Goal: Communication & Community: Answer question/provide support

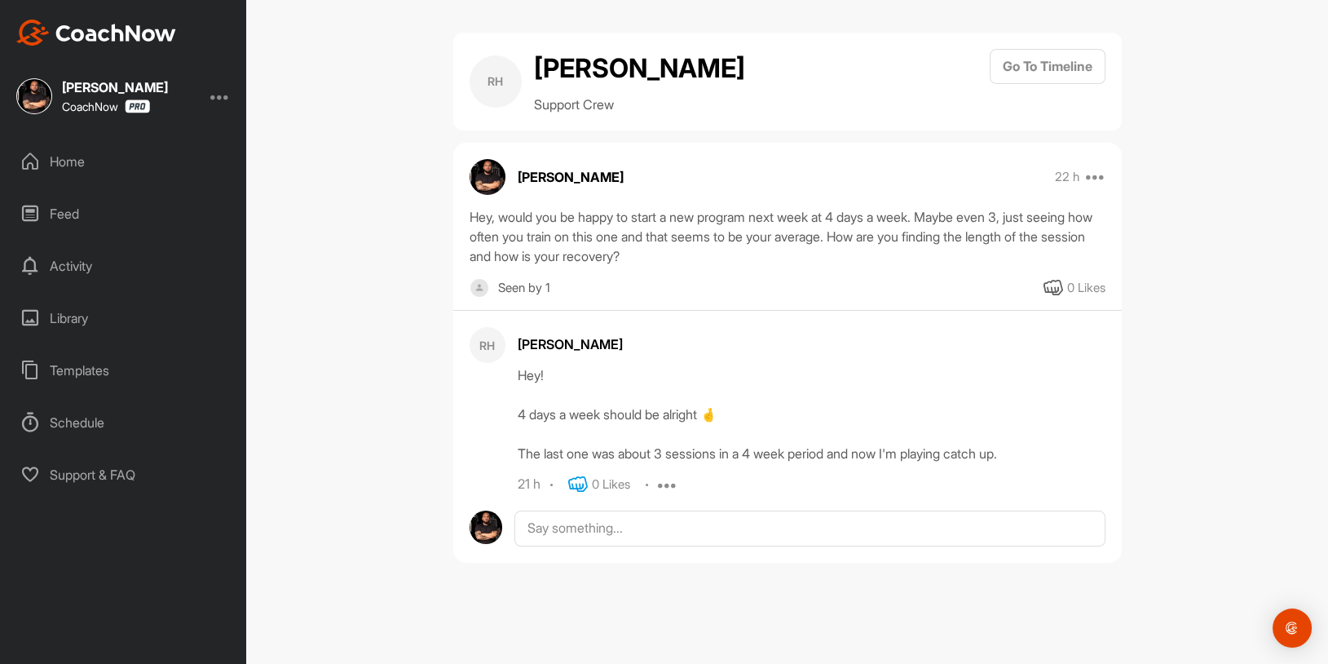
click at [586, 484] on icon at bounding box center [578, 484] width 20 height 20
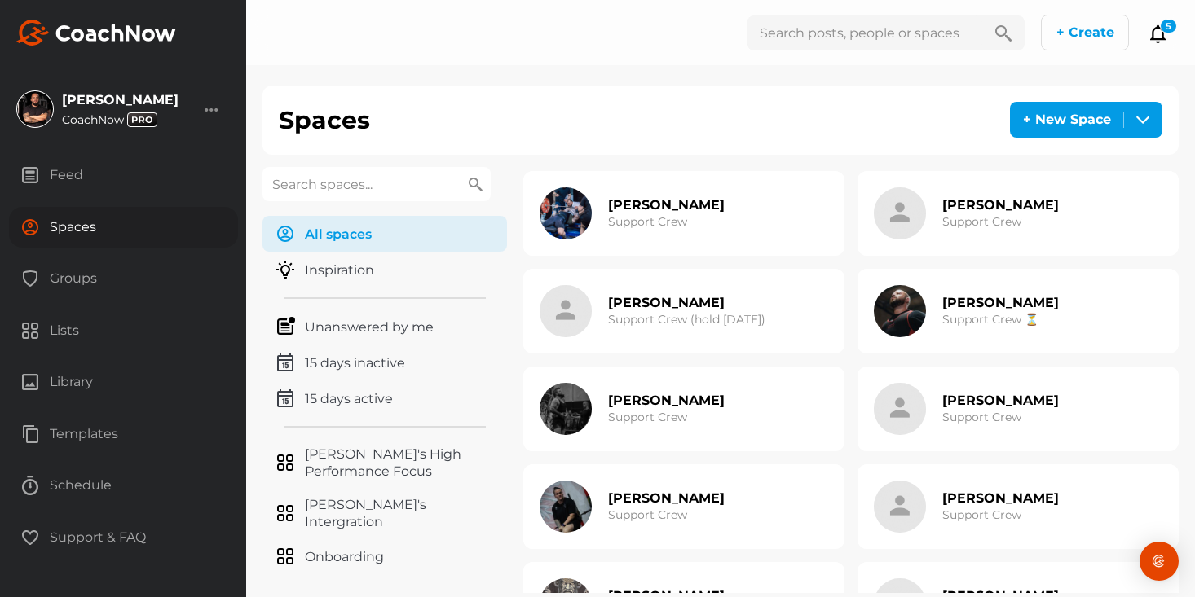
scroll to position [1072, 0]
click at [642, 405] on h2 "Ryan Woollet" at bounding box center [666, 401] width 117 height 17
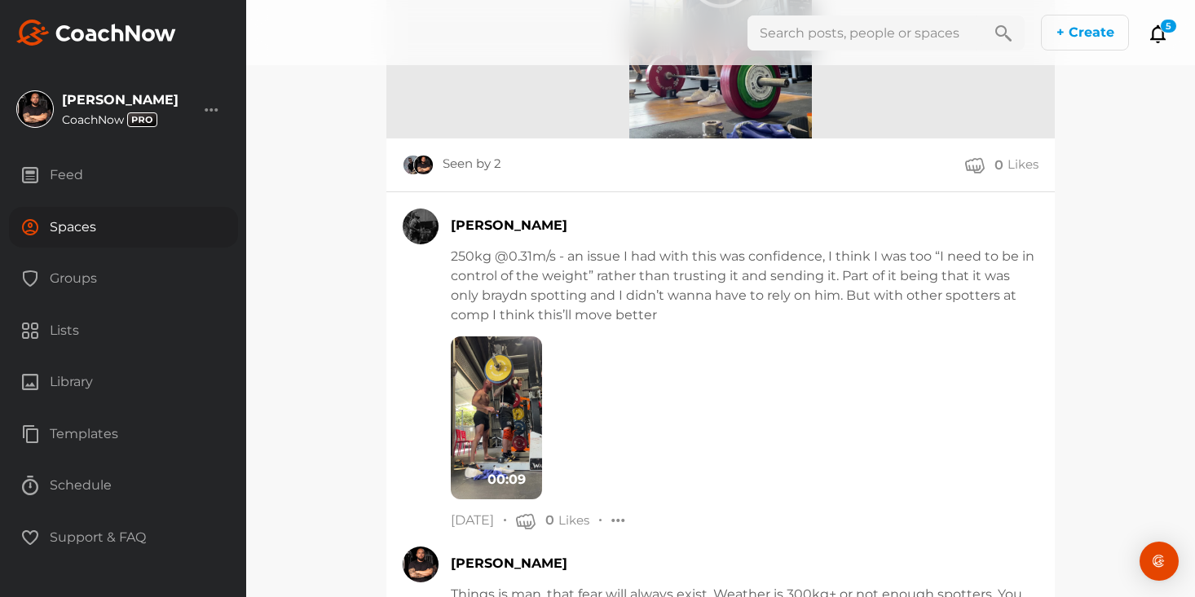
scroll to position [3260, 0]
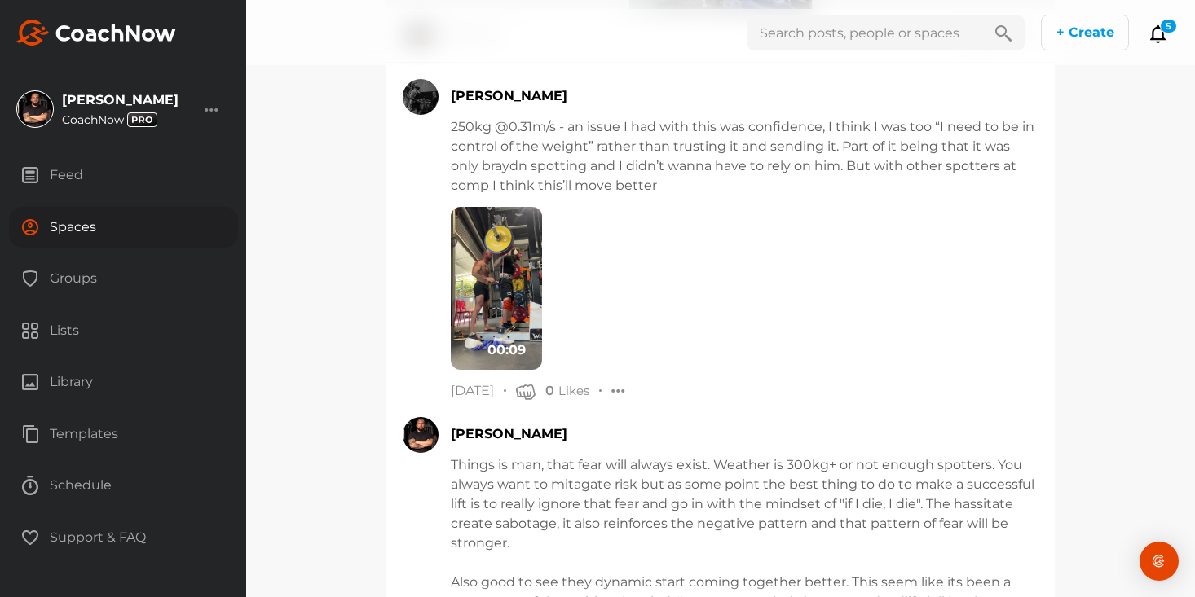
click at [511, 297] on img at bounding box center [496, 288] width 91 height 163
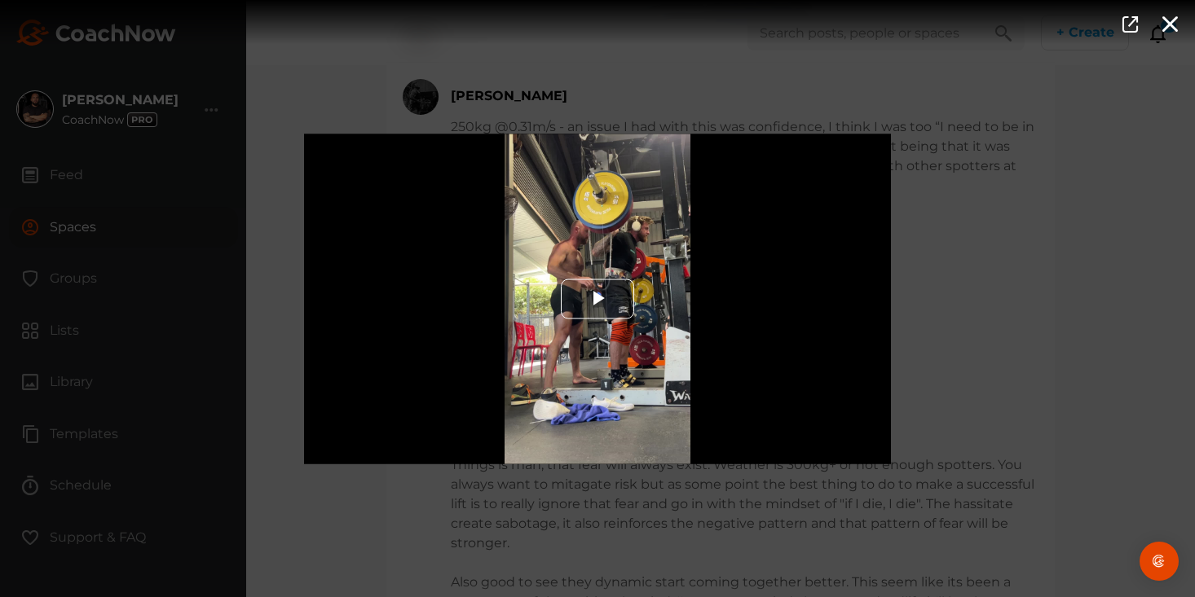
click at [597, 299] on span "Video Player" at bounding box center [597, 299] width 0 height 0
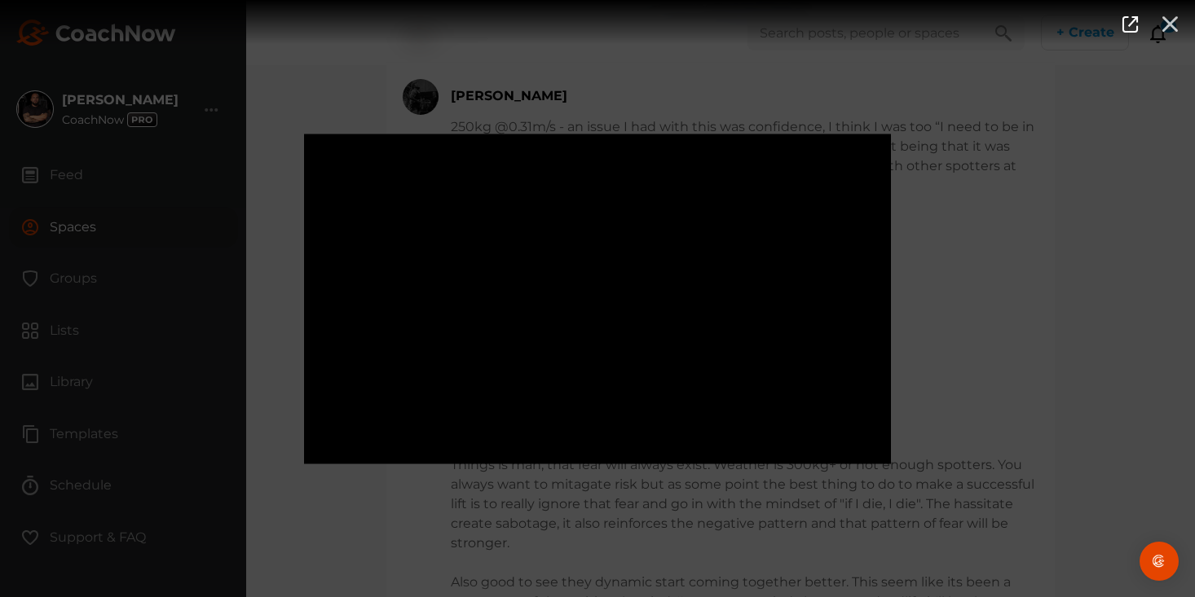
click at [1168, 20] on icon "button" at bounding box center [1170, 23] width 19 height 18
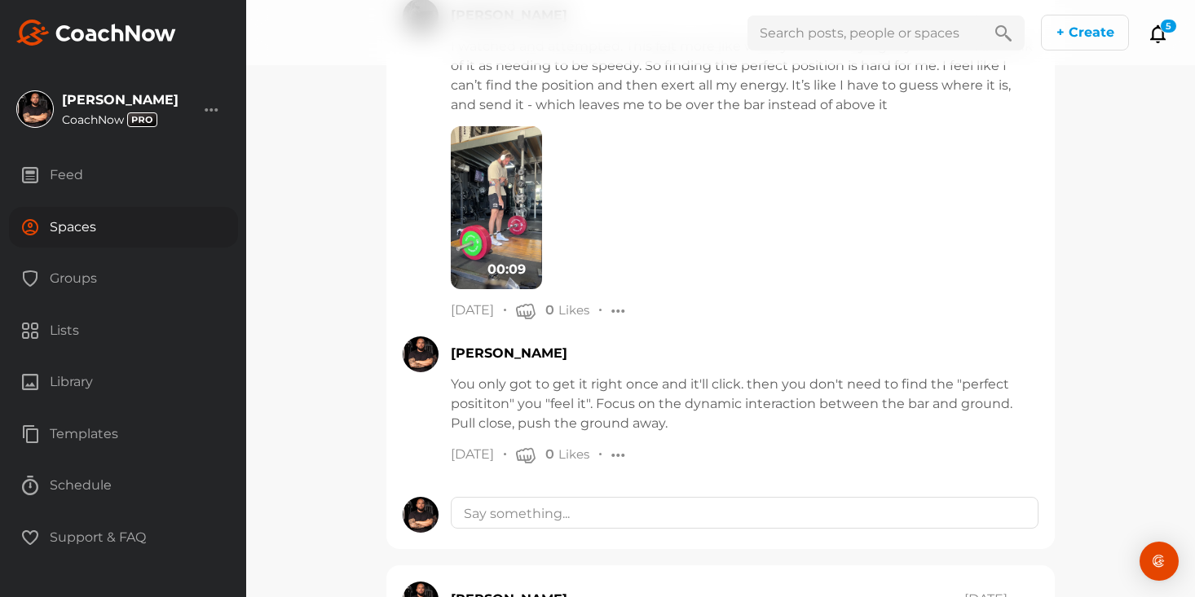
scroll to position [13414, 0]
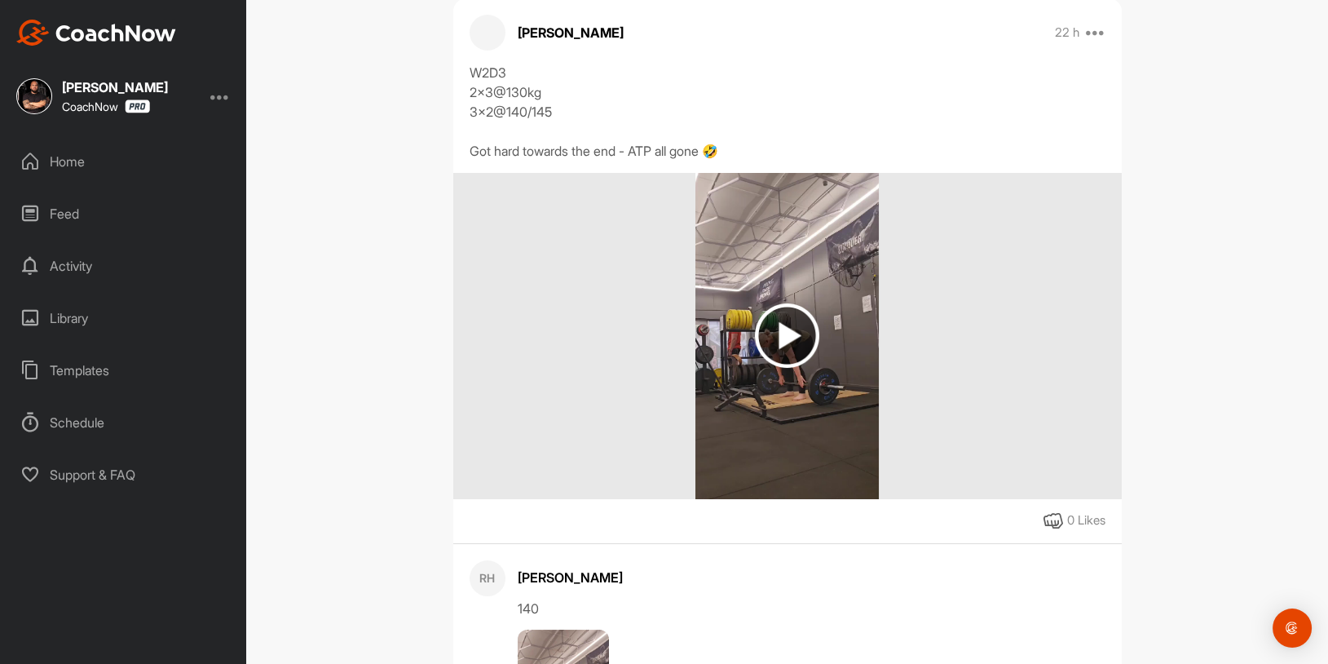
scroll to position [176, 0]
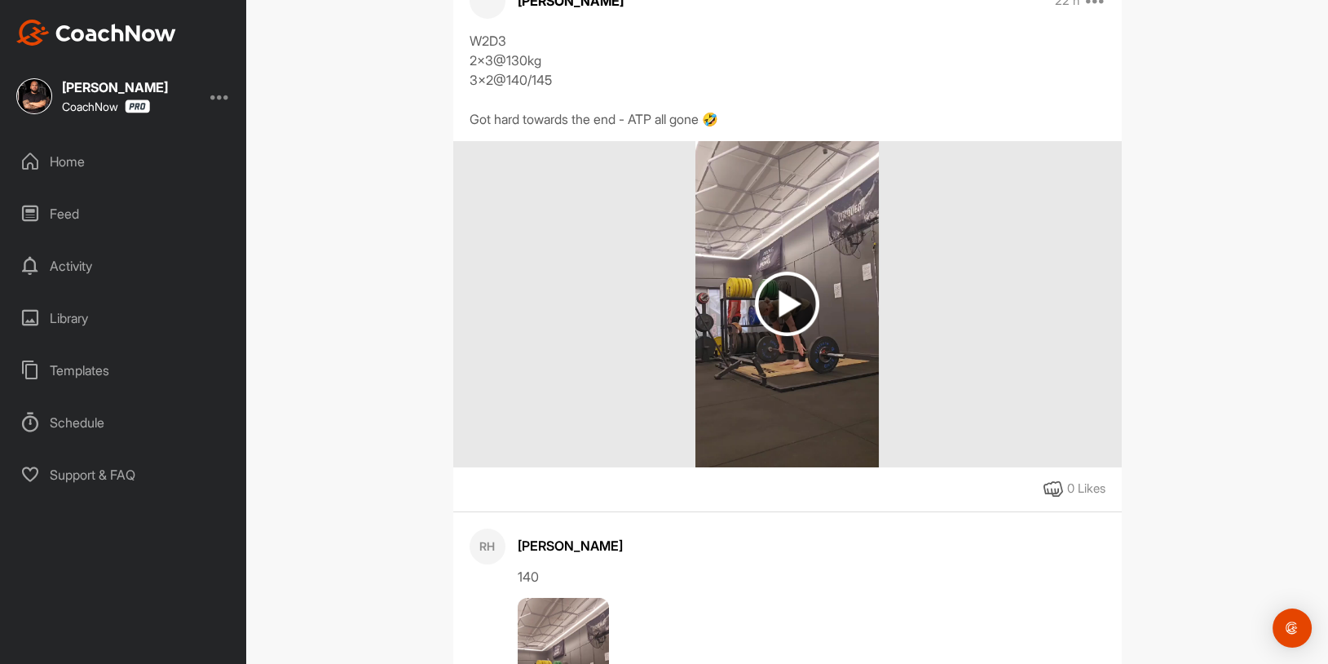
click at [765, 303] on img at bounding box center [787, 303] width 64 height 64
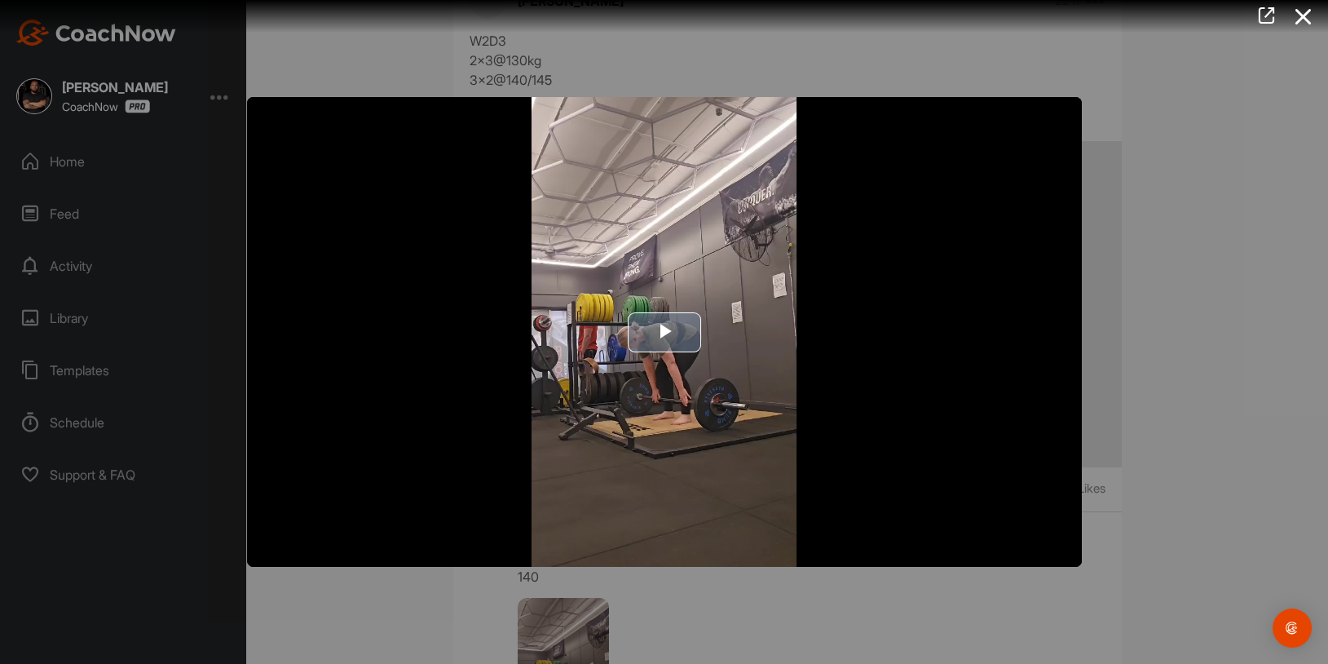
click at [664, 332] on span "Video Player" at bounding box center [664, 332] width 0 height 0
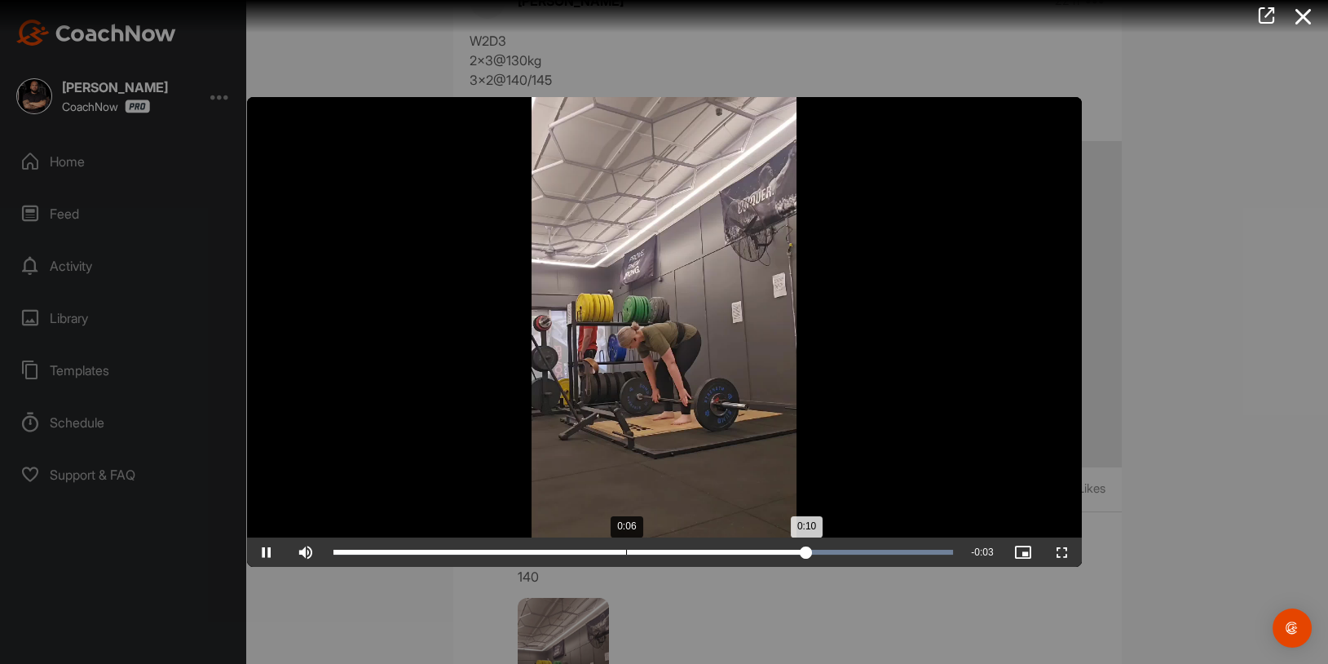
click at [625, 552] on div "Loaded : 100.00% 0:06 0:10" at bounding box center [643, 551] width 620 height 5
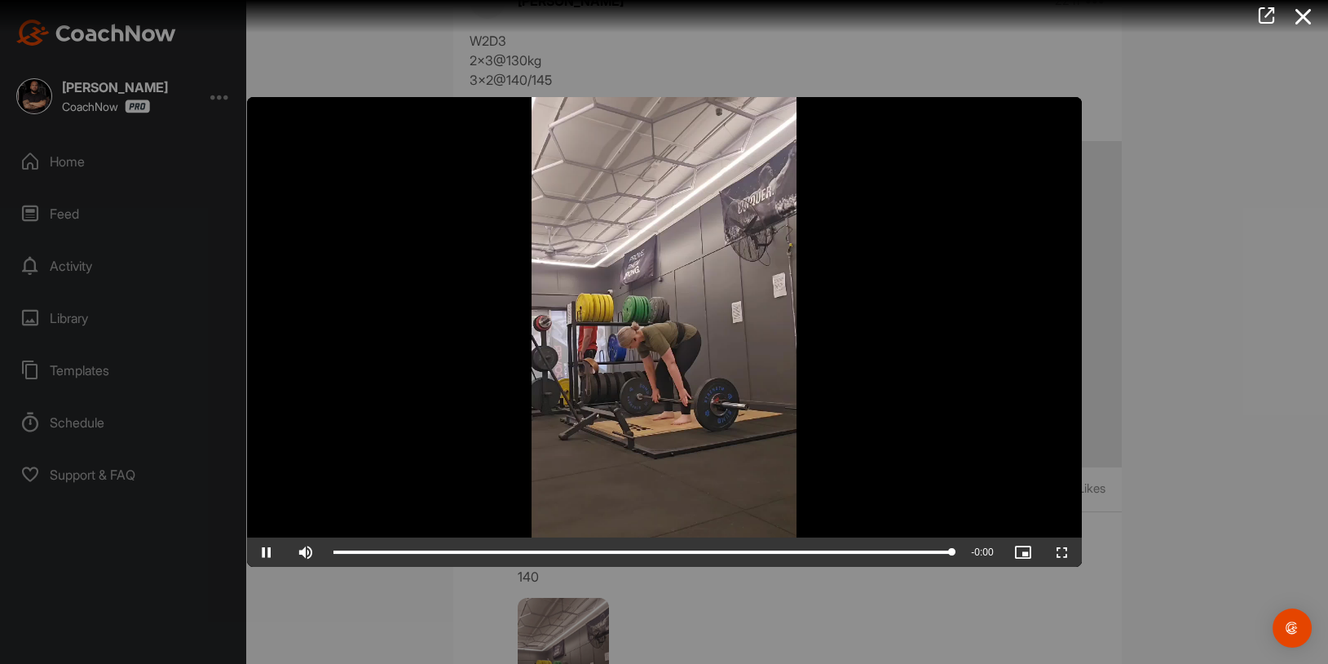
click at [1174, 144] on div at bounding box center [664, 332] width 1328 height 664
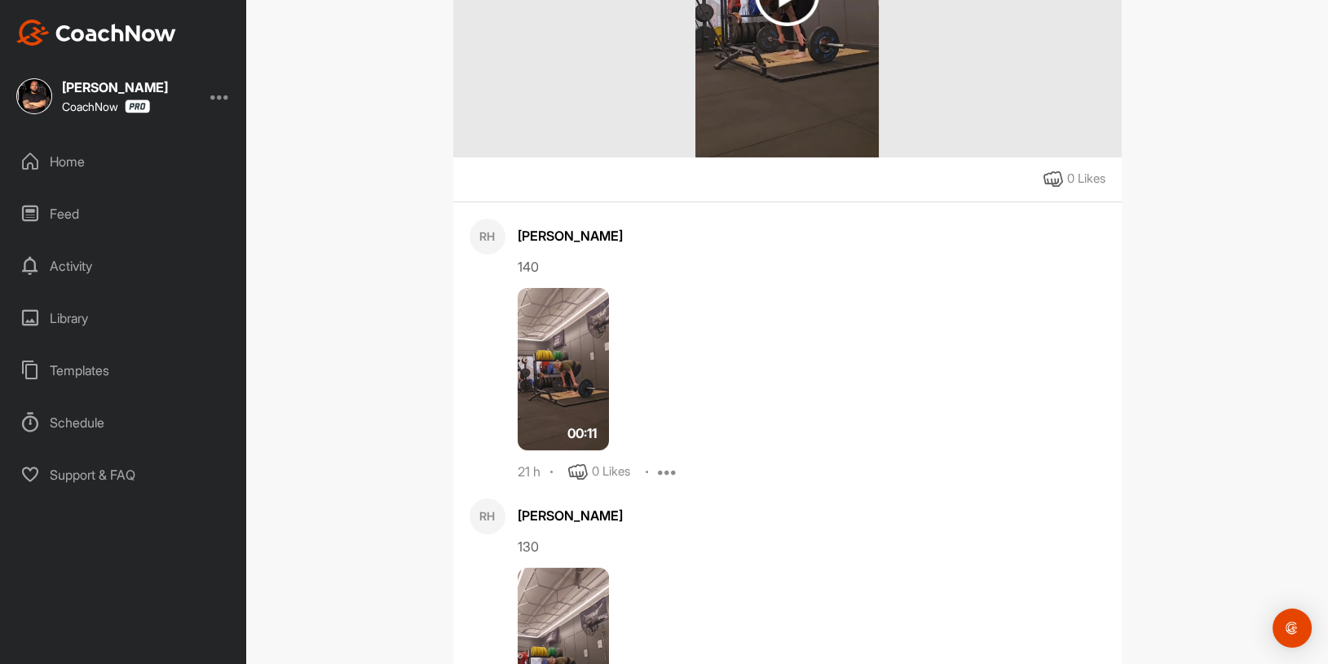
scroll to position [572, 0]
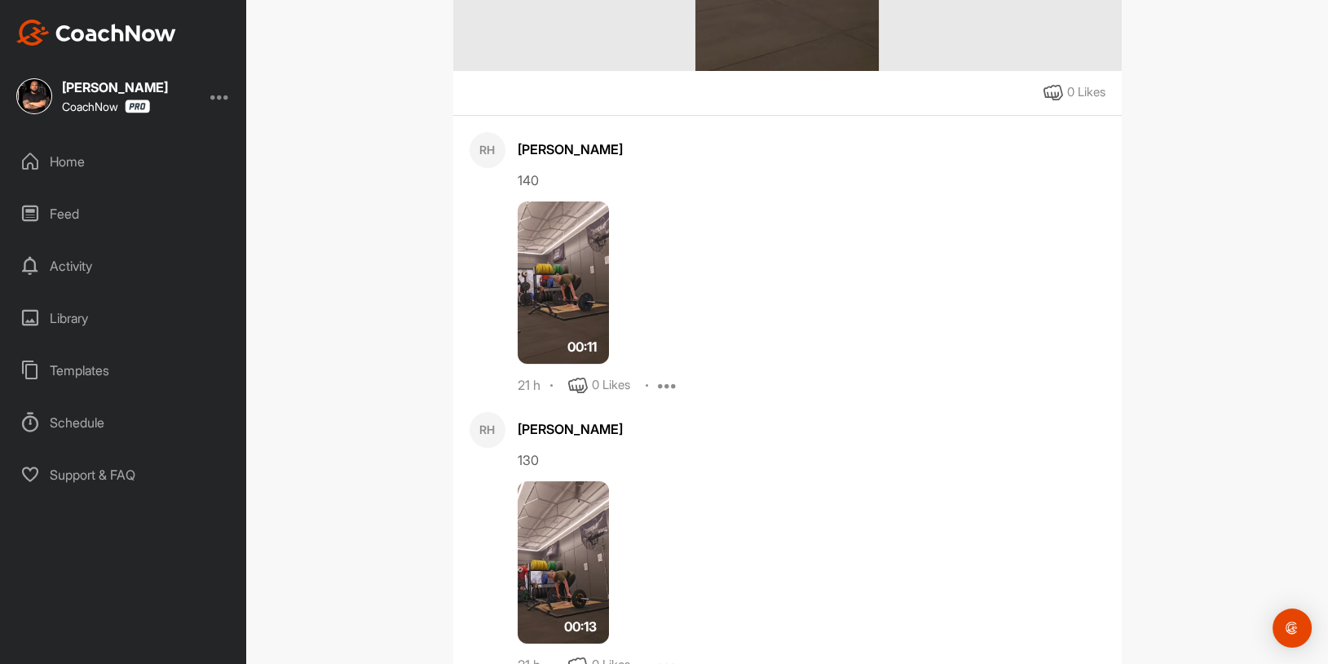
click at [574, 277] on img at bounding box center [564, 282] width 92 height 163
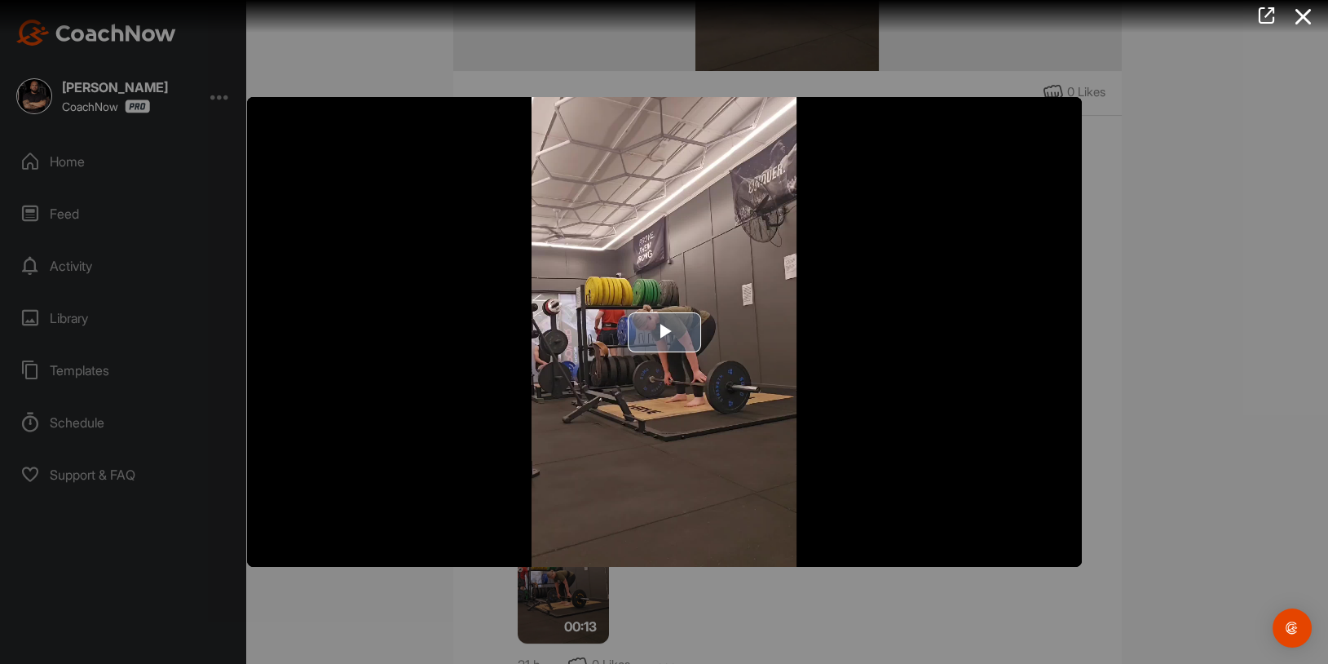
click at [664, 332] on span "Video Player" at bounding box center [664, 332] width 0 height 0
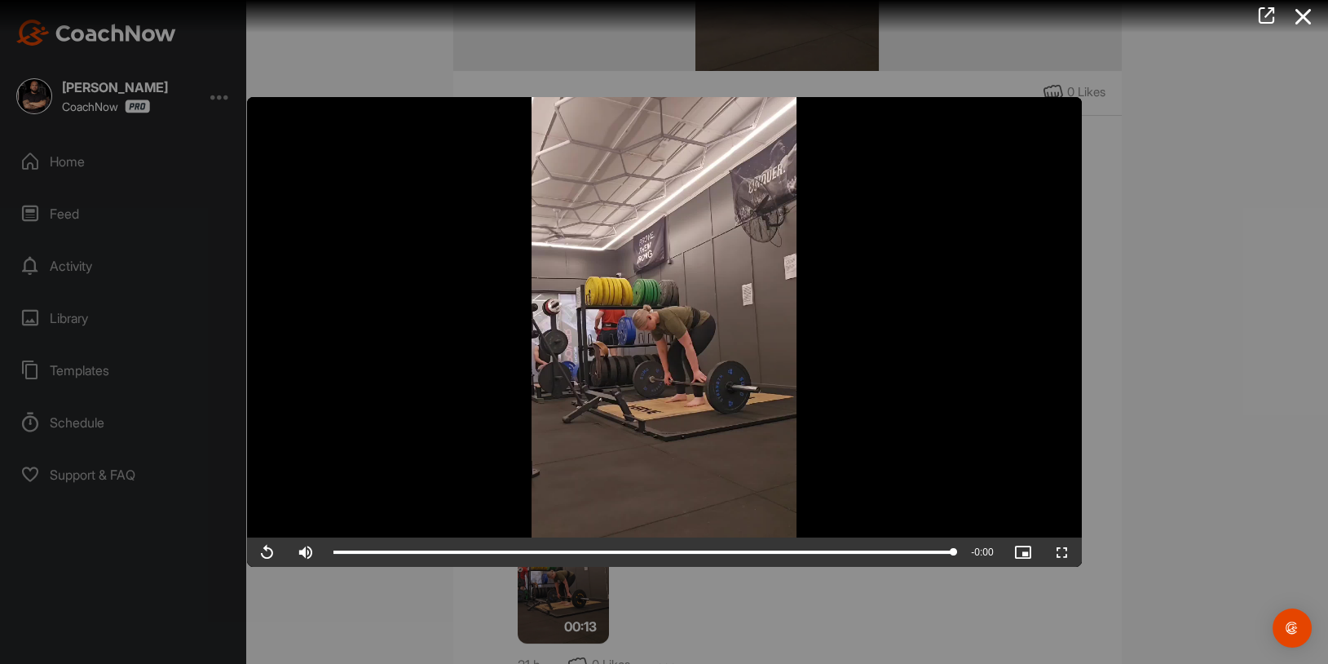
click at [1202, 262] on div at bounding box center [664, 332] width 1328 height 664
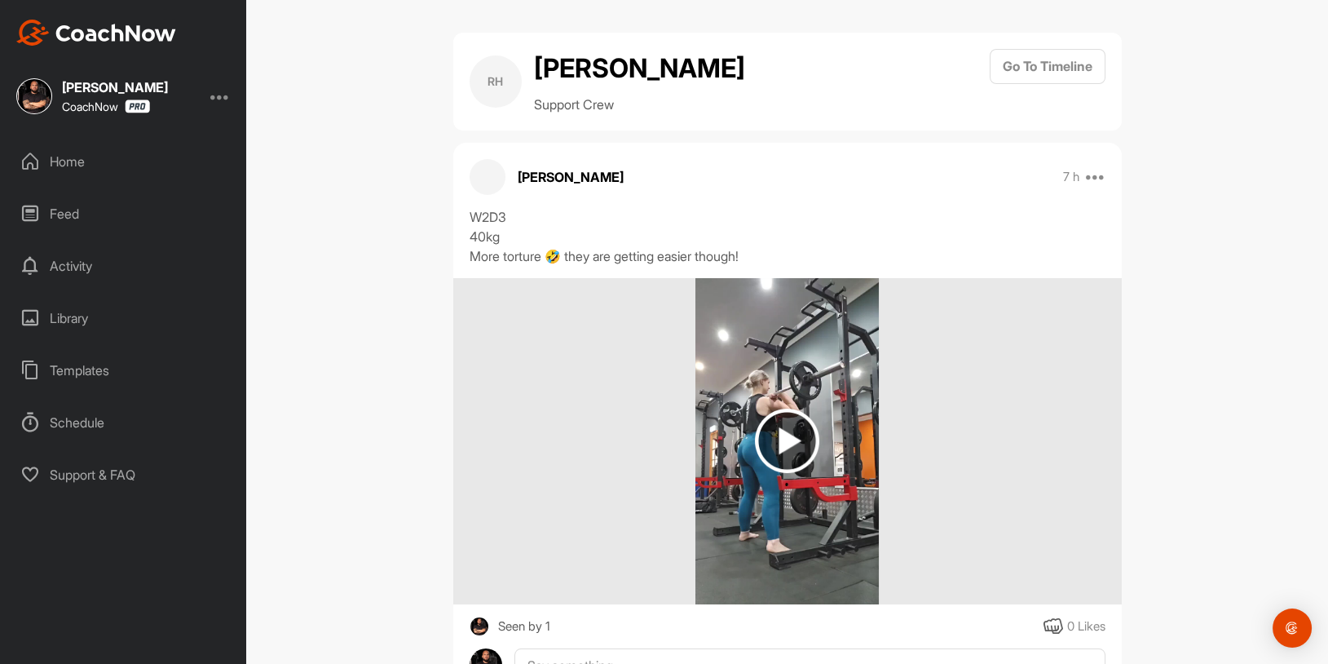
scroll to position [50, 0]
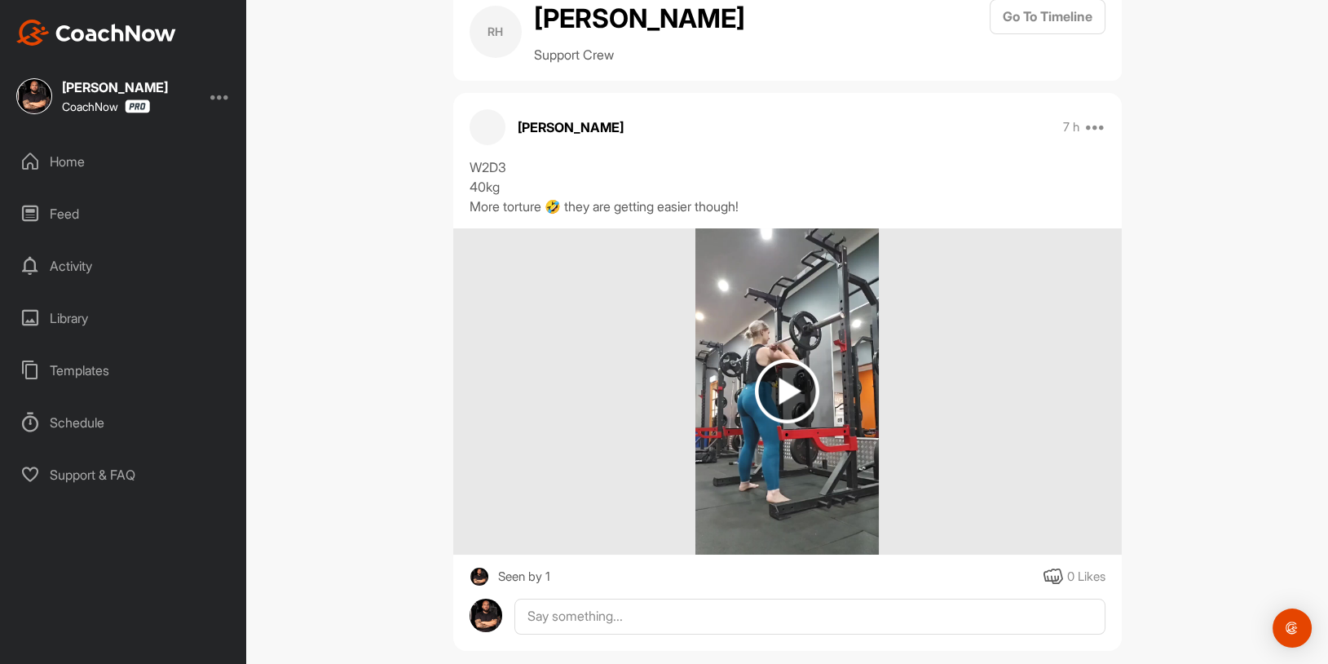
click at [787, 394] on img at bounding box center [787, 391] width 64 height 64
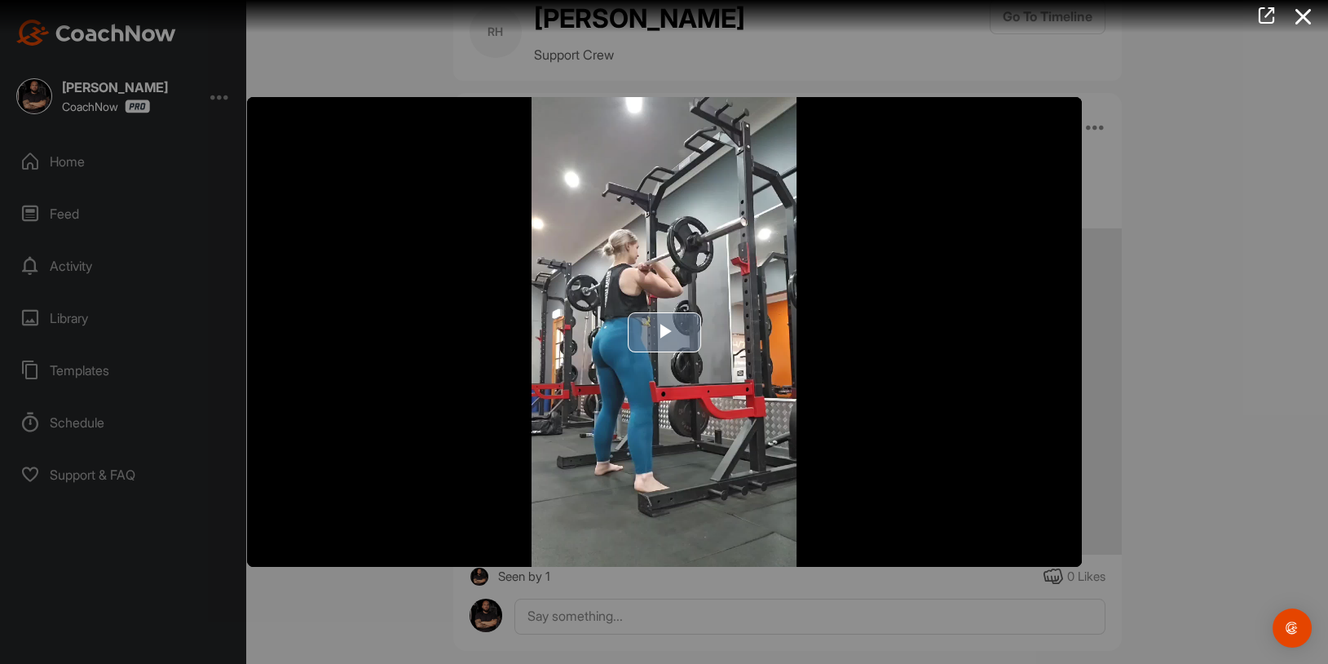
click at [664, 332] on span "Video Player" at bounding box center [664, 332] width 0 height 0
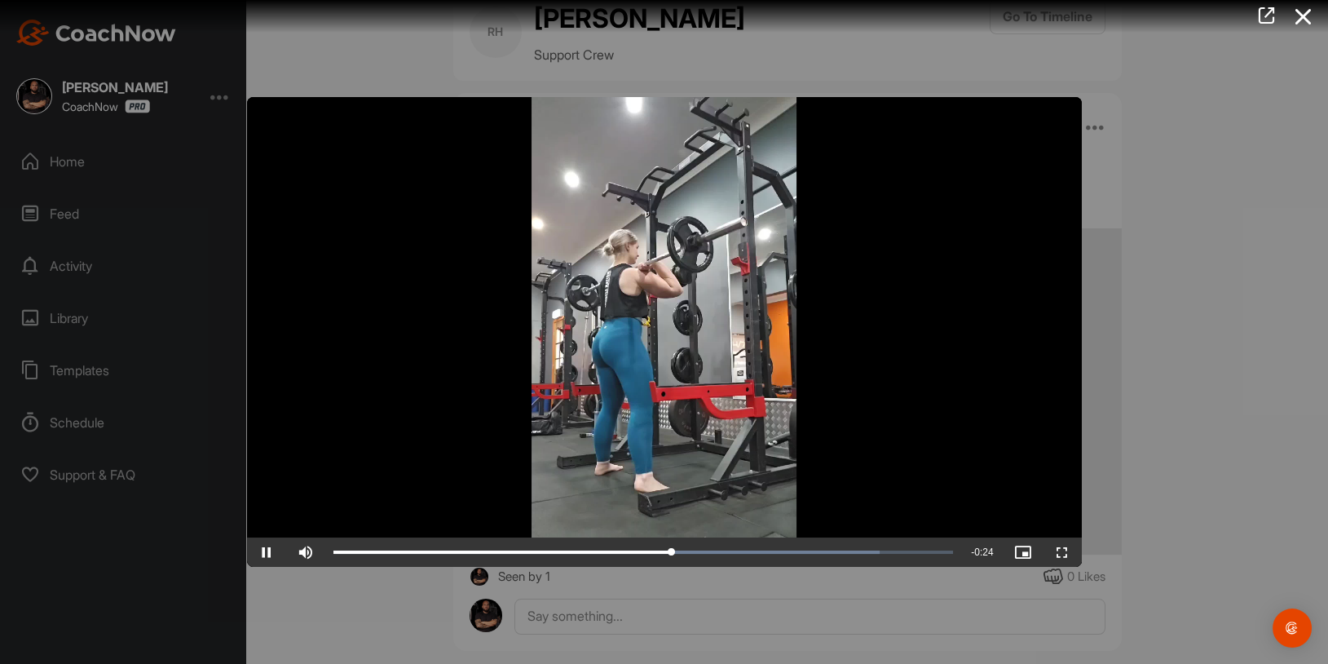
click at [1123, 227] on div at bounding box center [664, 332] width 1328 height 664
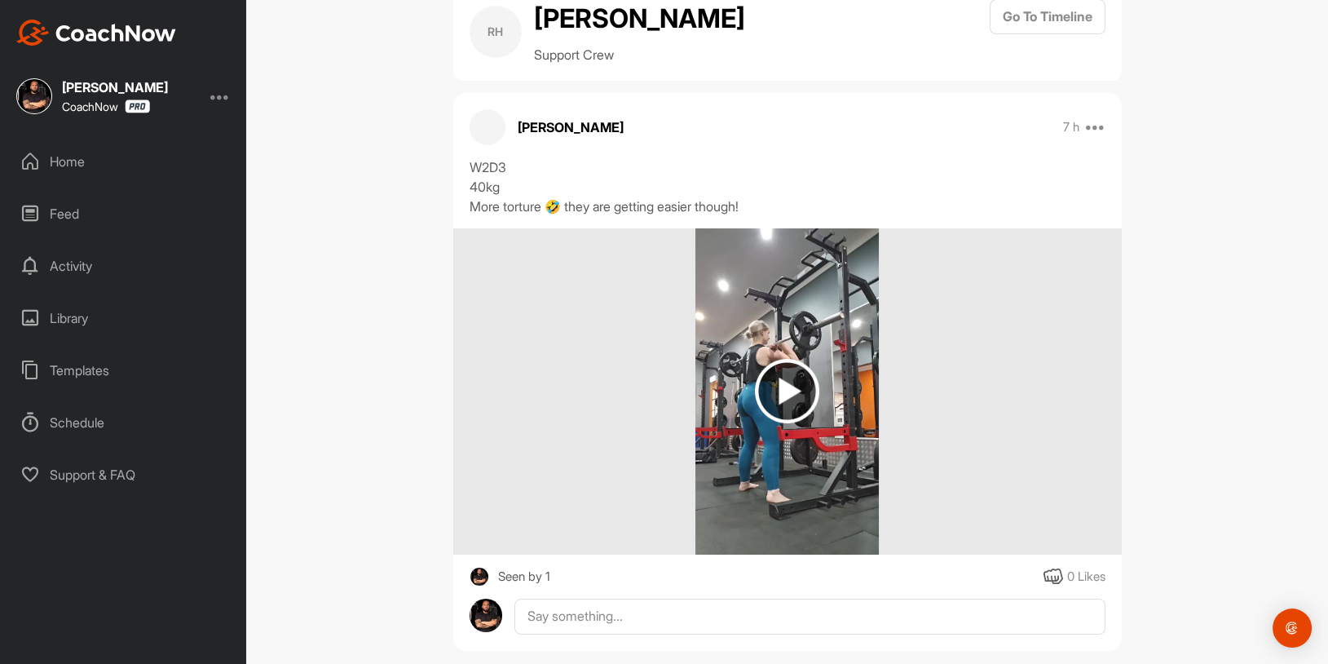
scroll to position [73, 0]
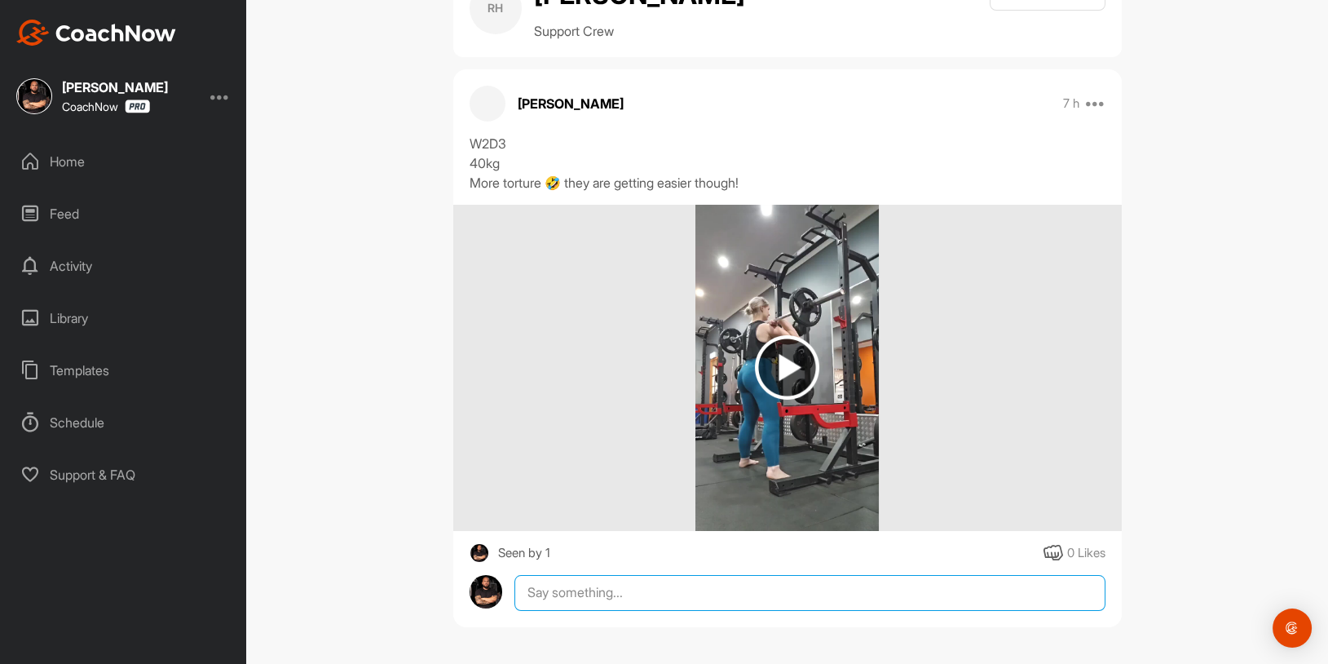
click at [614, 591] on textarea at bounding box center [809, 593] width 590 height 36
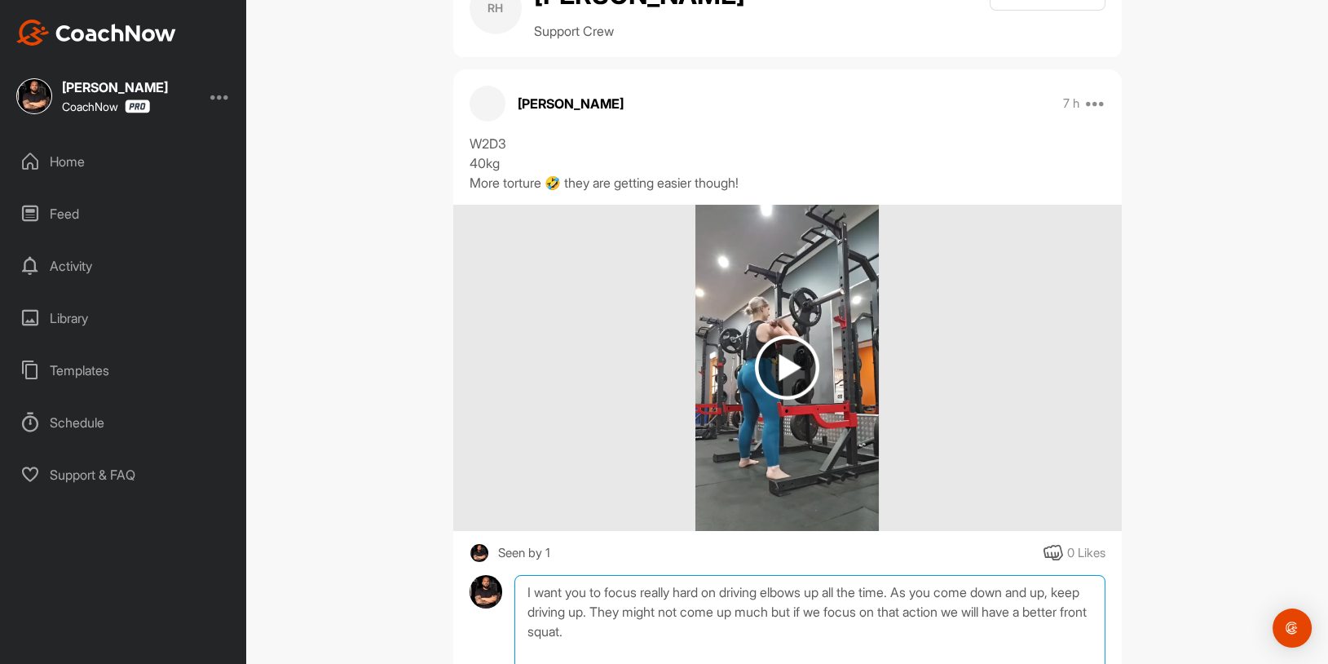
scroll to position [259, 0]
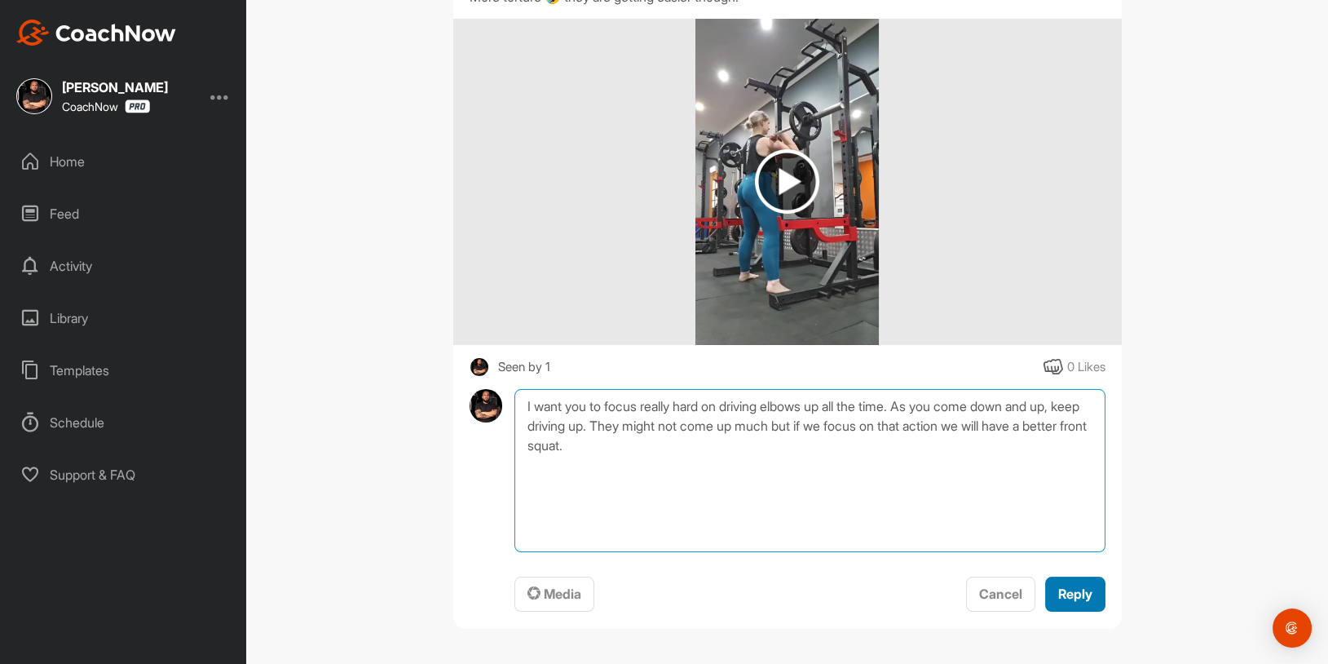
type textarea "I want you to focus really hard on driving elbows up all the time. As you come …"
click at [1079, 593] on span "Reply" at bounding box center [1075, 593] width 34 height 16
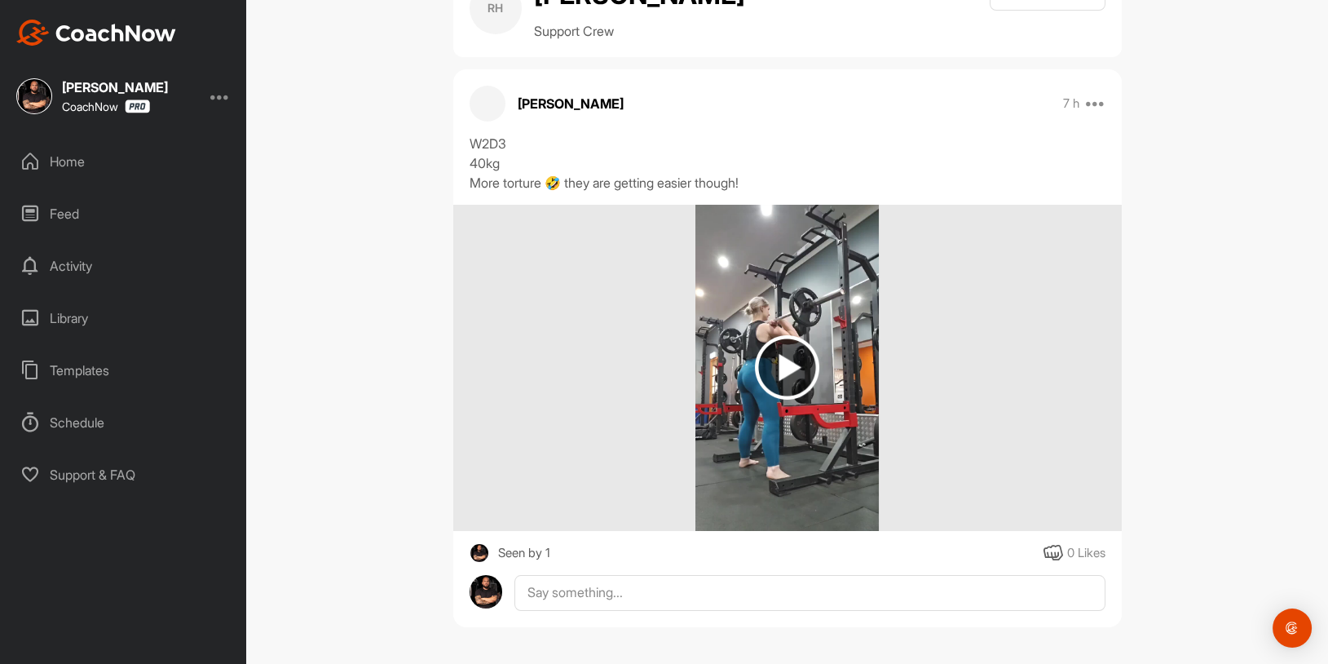
scroll to position [234, 0]
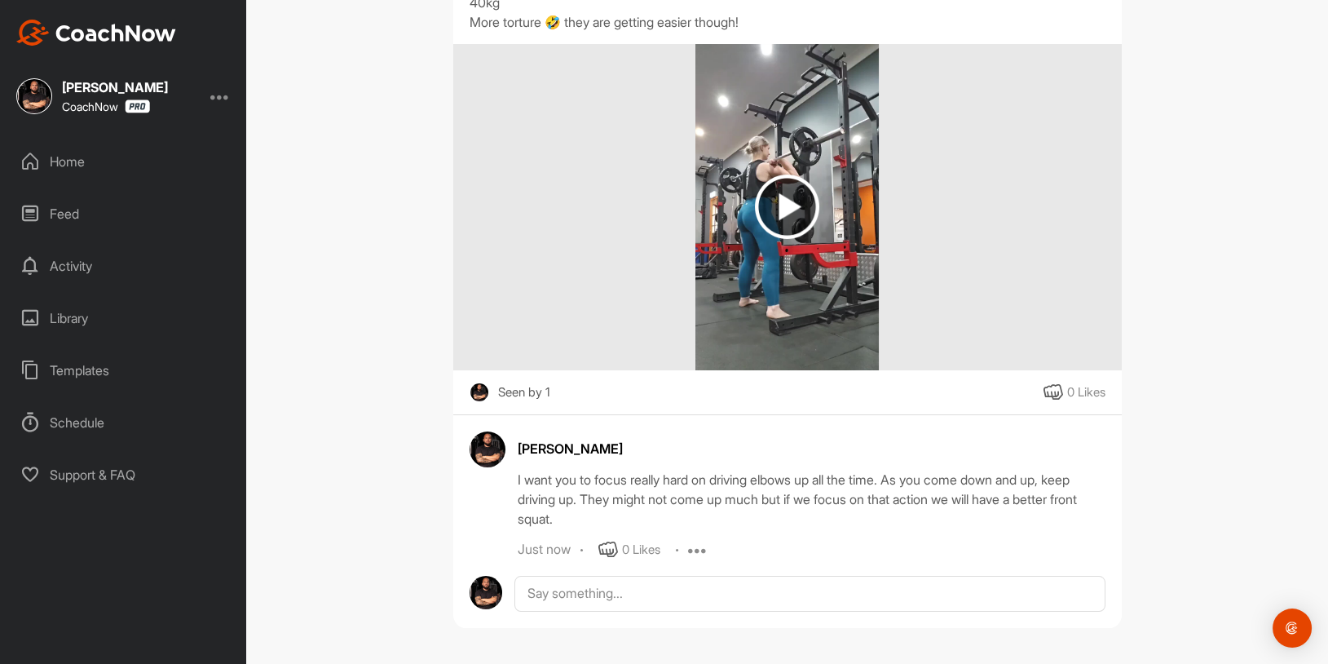
click at [100, 161] on div "Home" at bounding box center [124, 161] width 230 height 41
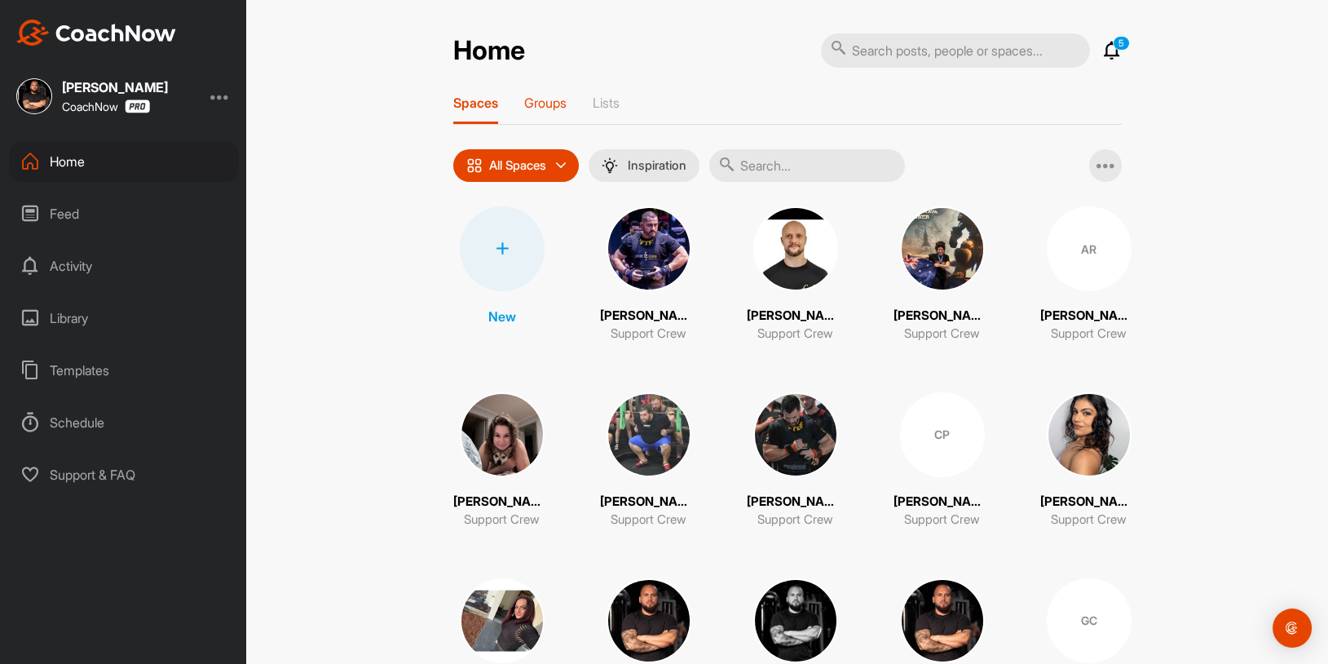
click at [539, 98] on p "Groups" at bounding box center [545, 103] width 42 height 16
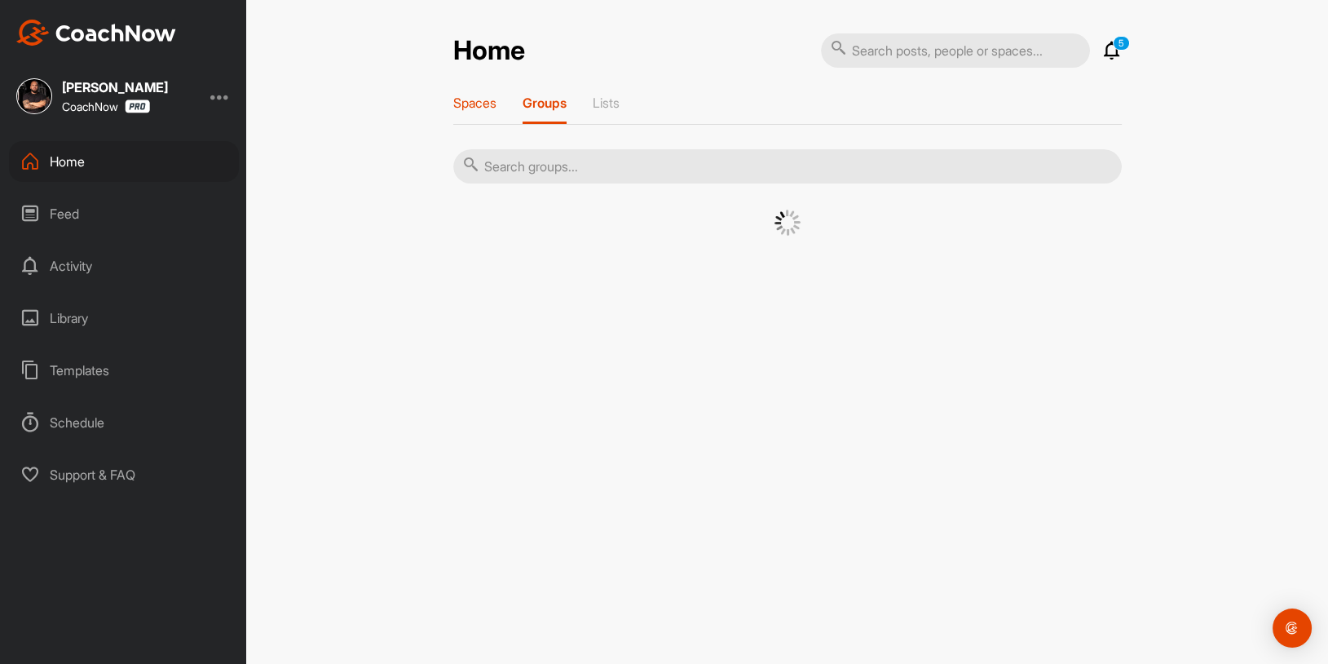
click at [474, 108] on p "Spaces" at bounding box center [474, 103] width 43 height 16
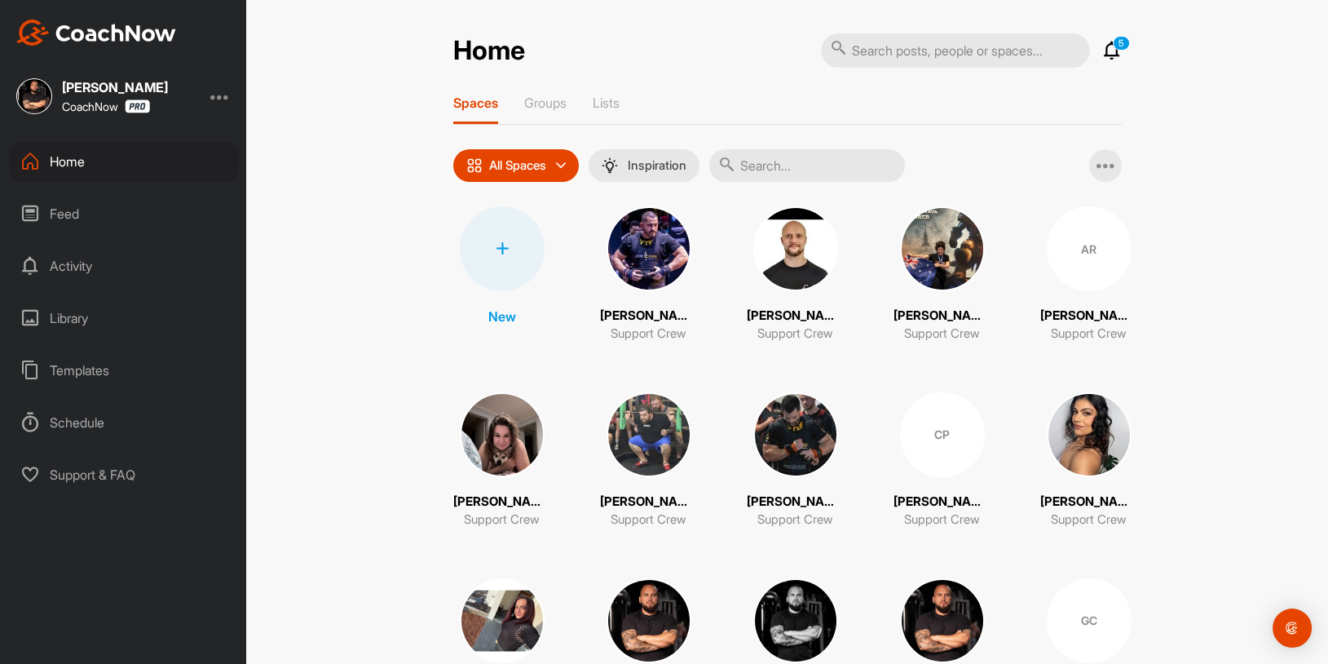
click at [1069, 267] on div "AR" at bounding box center [1089, 248] width 85 height 85
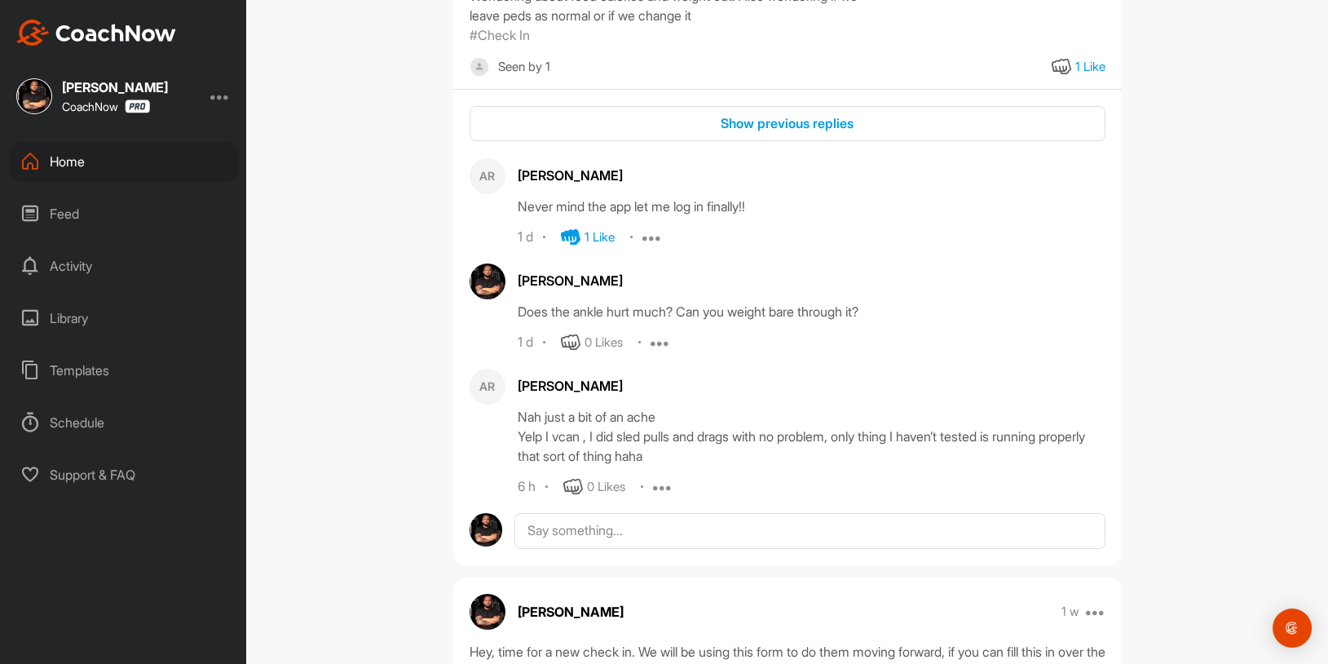
scroll to position [557, 0]
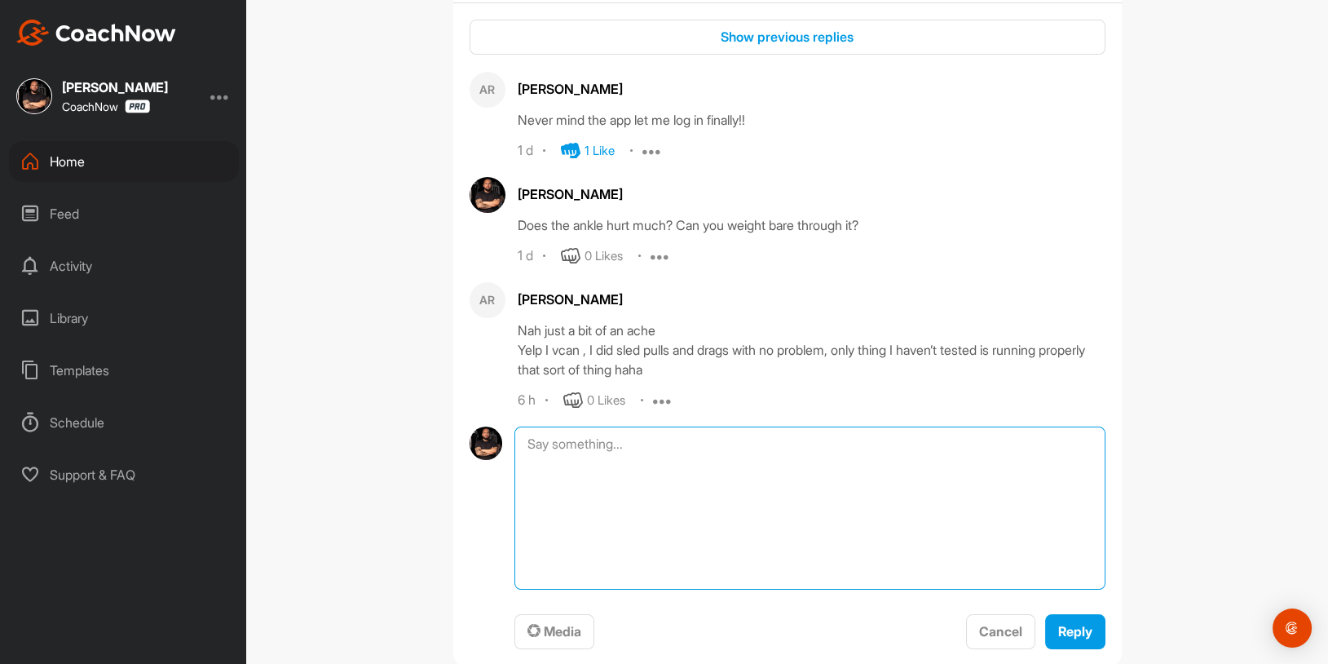
click at [635, 426] on textarea at bounding box center [809, 507] width 590 height 163
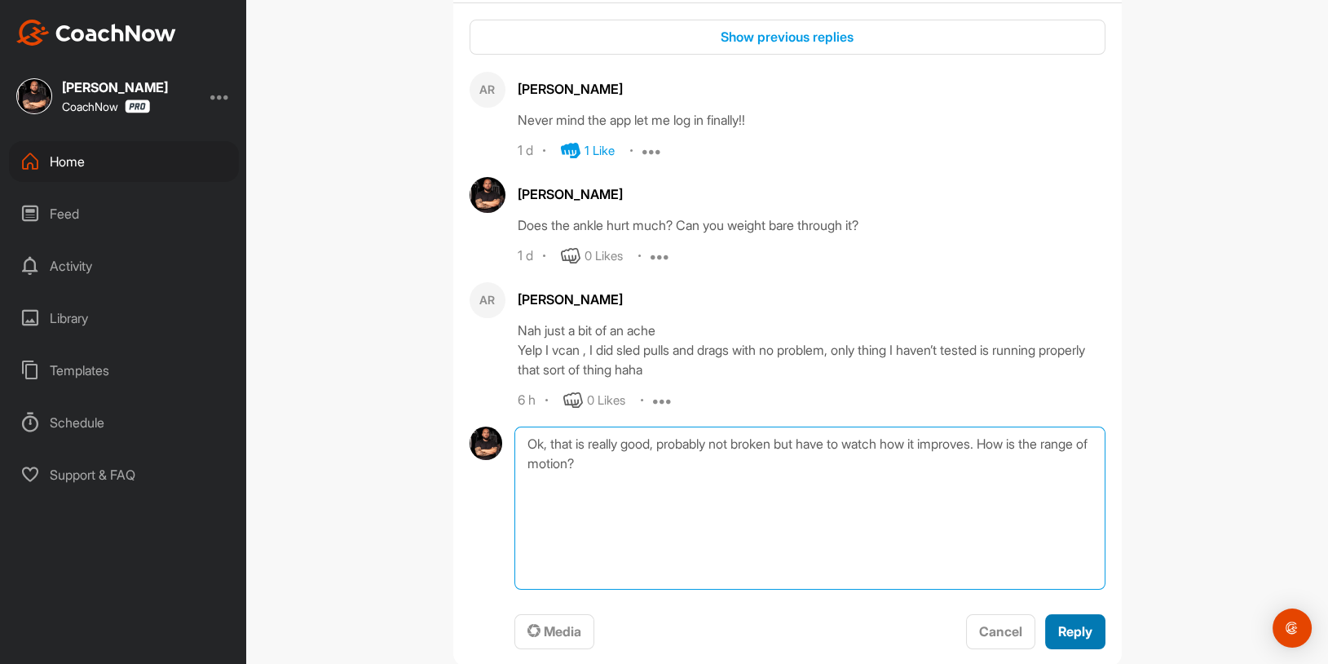
type textarea "Ok, that is really good, probably not broken but have to watch how it improves.…"
click at [1085, 627] on span "Reply" at bounding box center [1075, 631] width 34 height 16
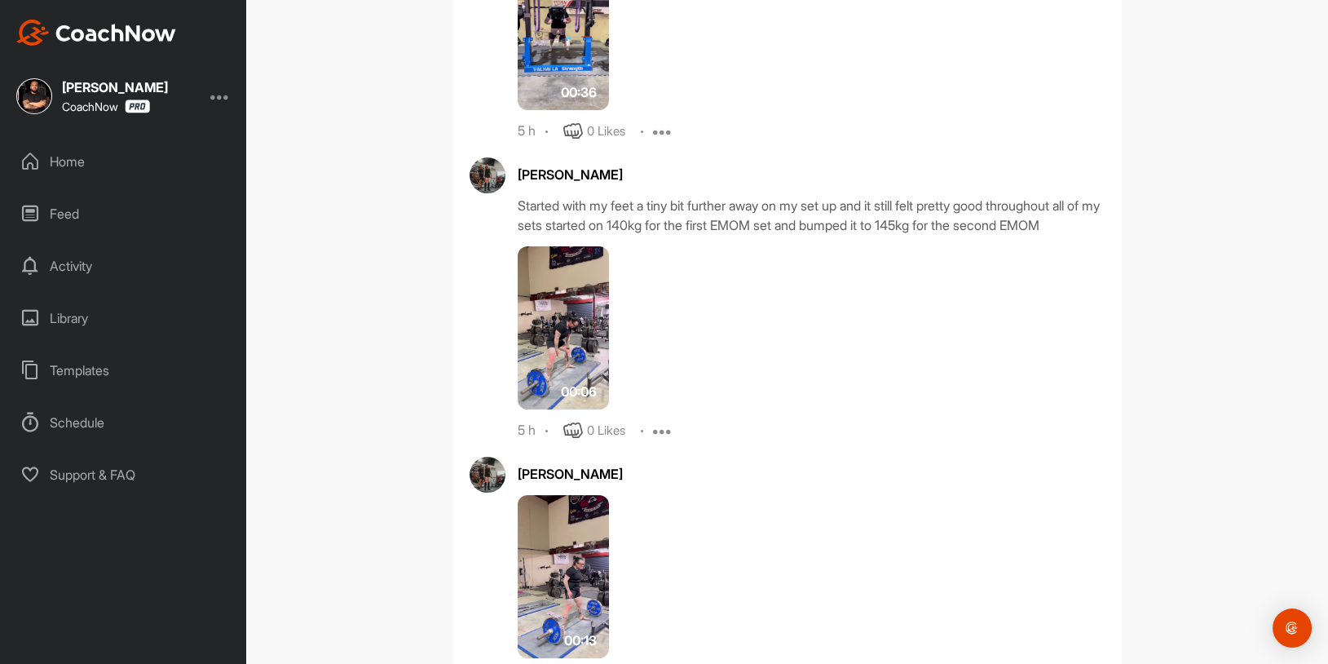
scroll to position [964, 0]
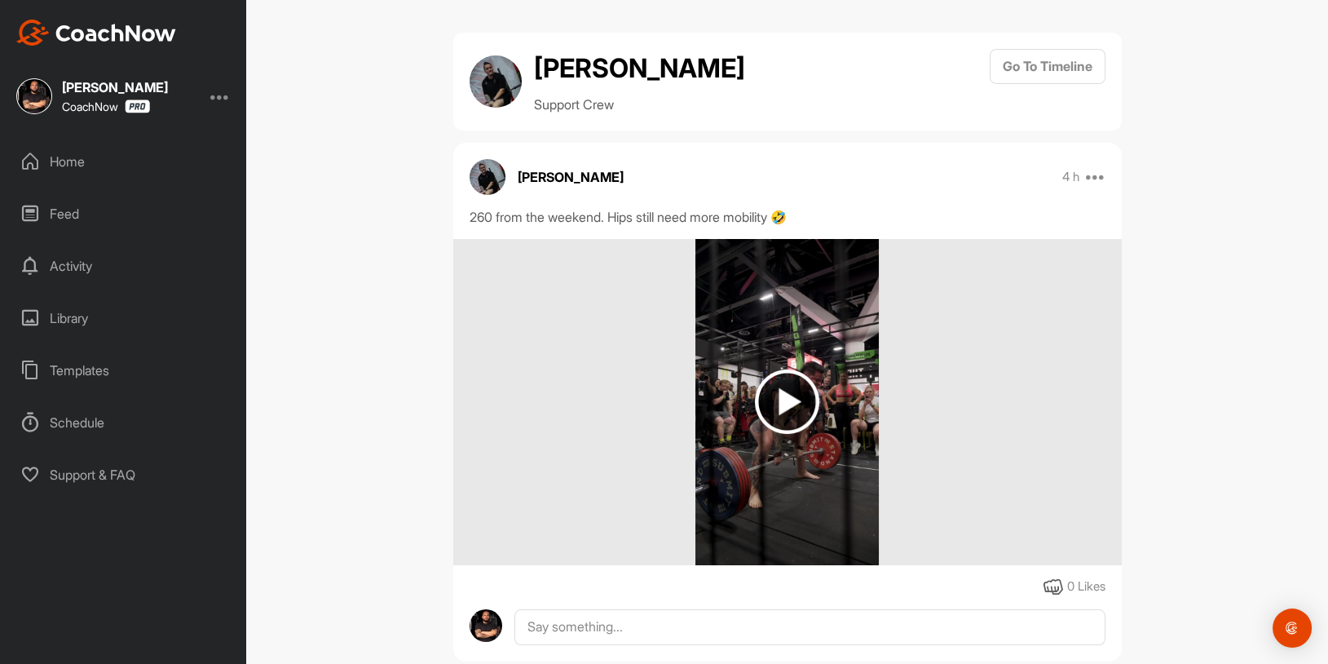
click at [787, 401] on img at bounding box center [787, 401] width 64 height 64
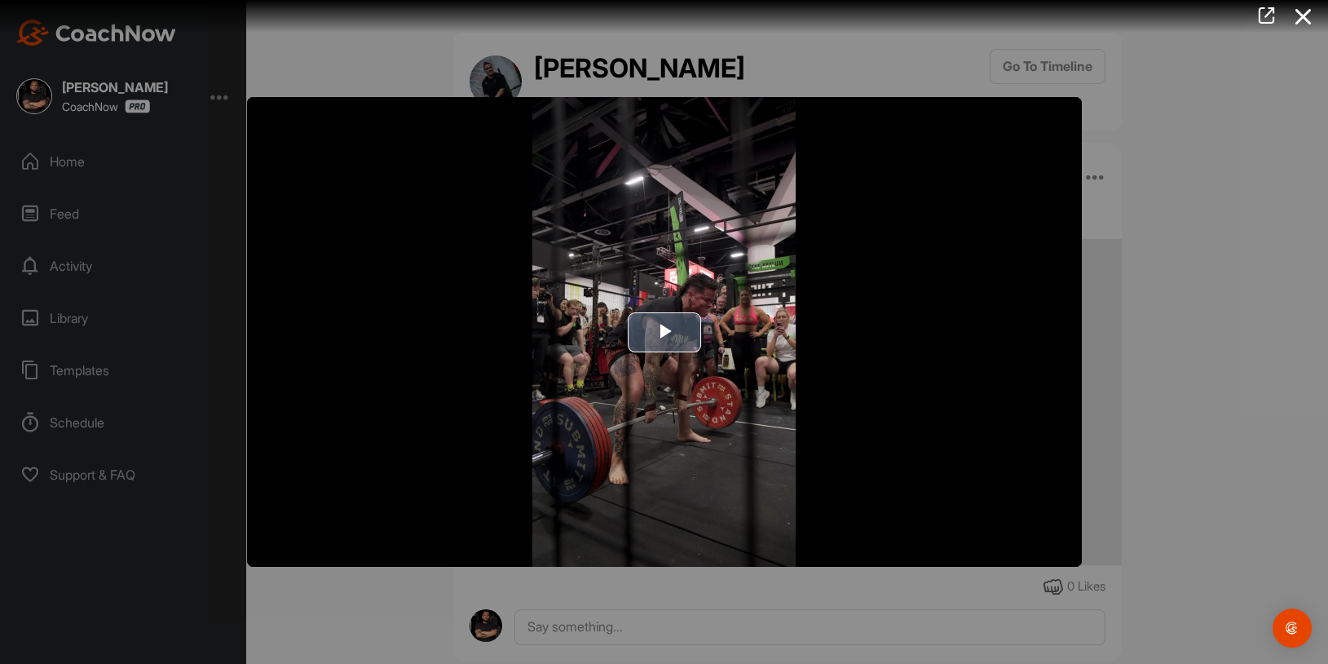
click at [664, 332] on span "Video Player" at bounding box center [664, 332] width 0 height 0
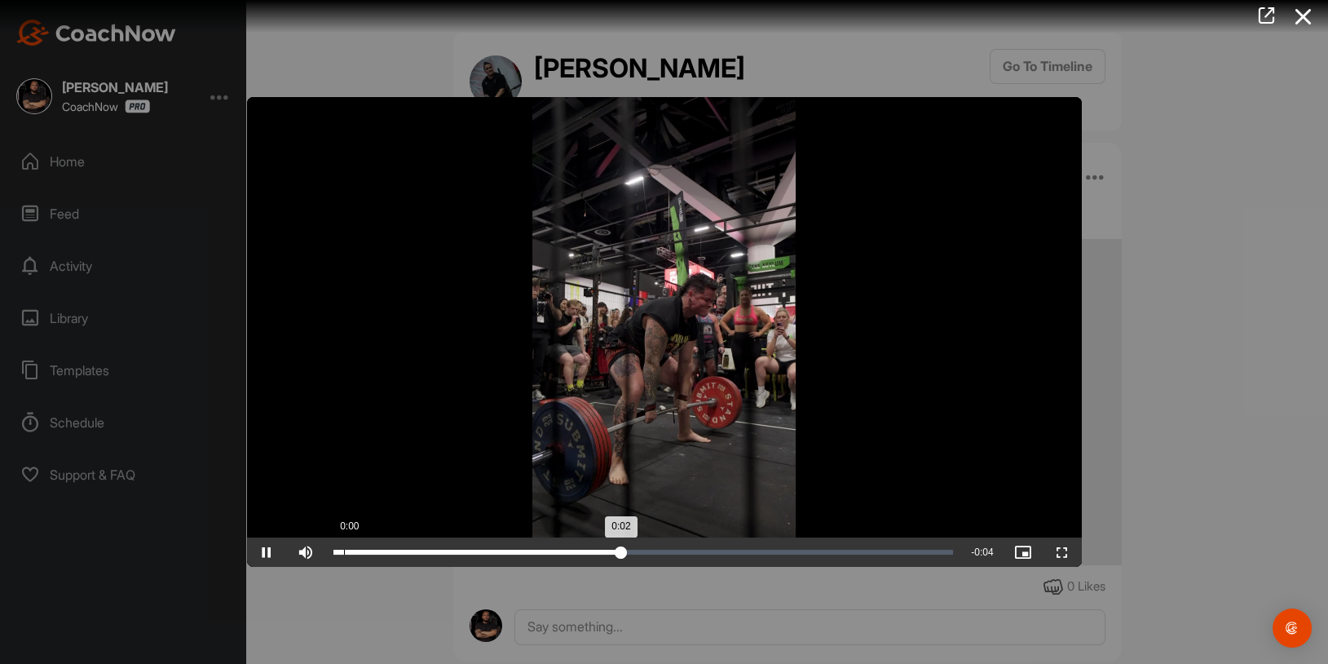
click at [344, 553] on div "0:00" at bounding box center [344, 551] width 1 height 5
click at [351, 558] on div "Loaded : 100.00% 0:00 0:06" at bounding box center [643, 551] width 637 height 29
click at [274, 552] on span "Video Player" at bounding box center [266, 552] width 39 height 0
drag, startPoint x: 343, startPoint y: 549, endPoint x: 761, endPoint y: 550, distance: 418.2
click at [761, 550] on div "Loaded : 100.00% 0:04 0:04" at bounding box center [643, 551] width 637 height 29
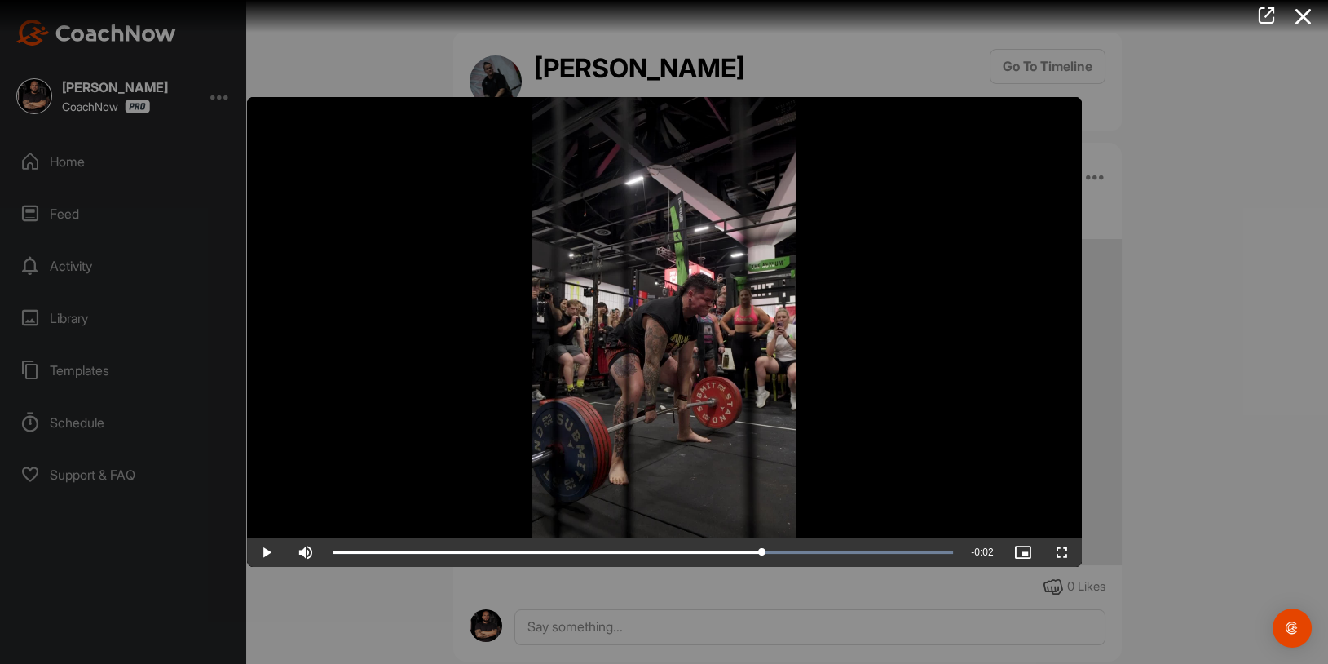
click at [1168, 170] on div at bounding box center [664, 332] width 1328 height 664
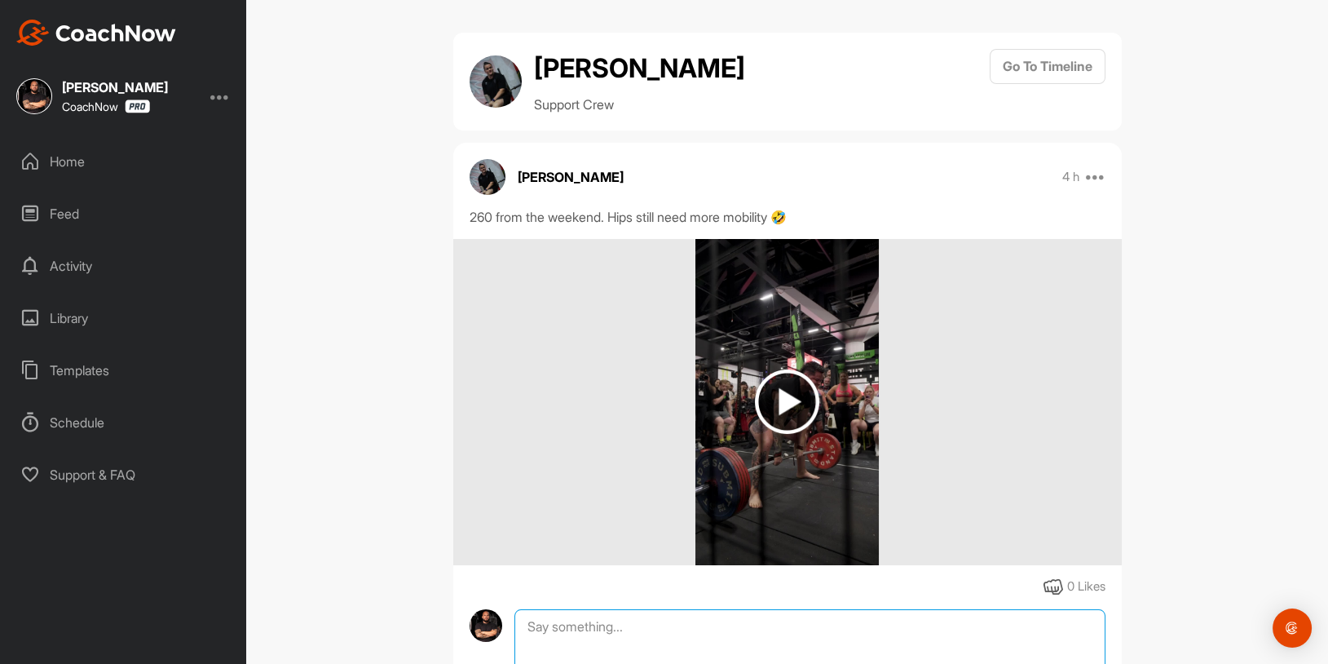
click at [793, 422] on img at bounding box center [787, 401] width 64 height 64
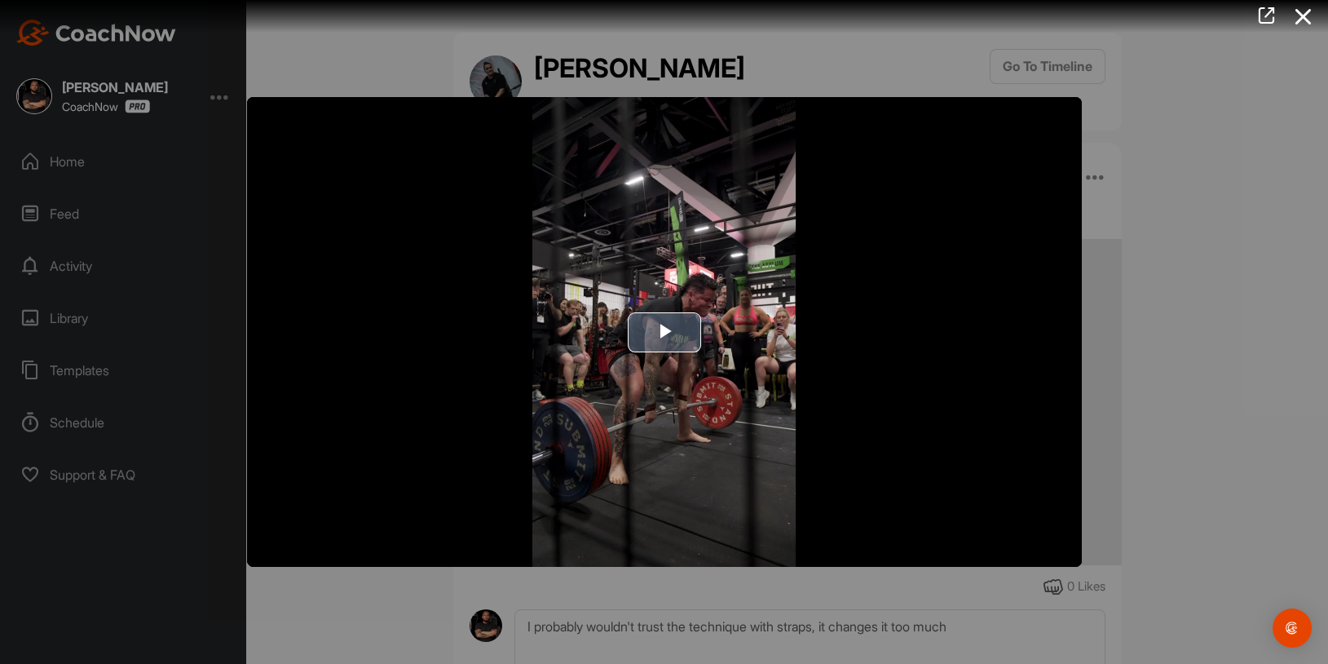
click at [709, 369] on img "Video Player" at bounding box center [664, 332] width 835 height 470
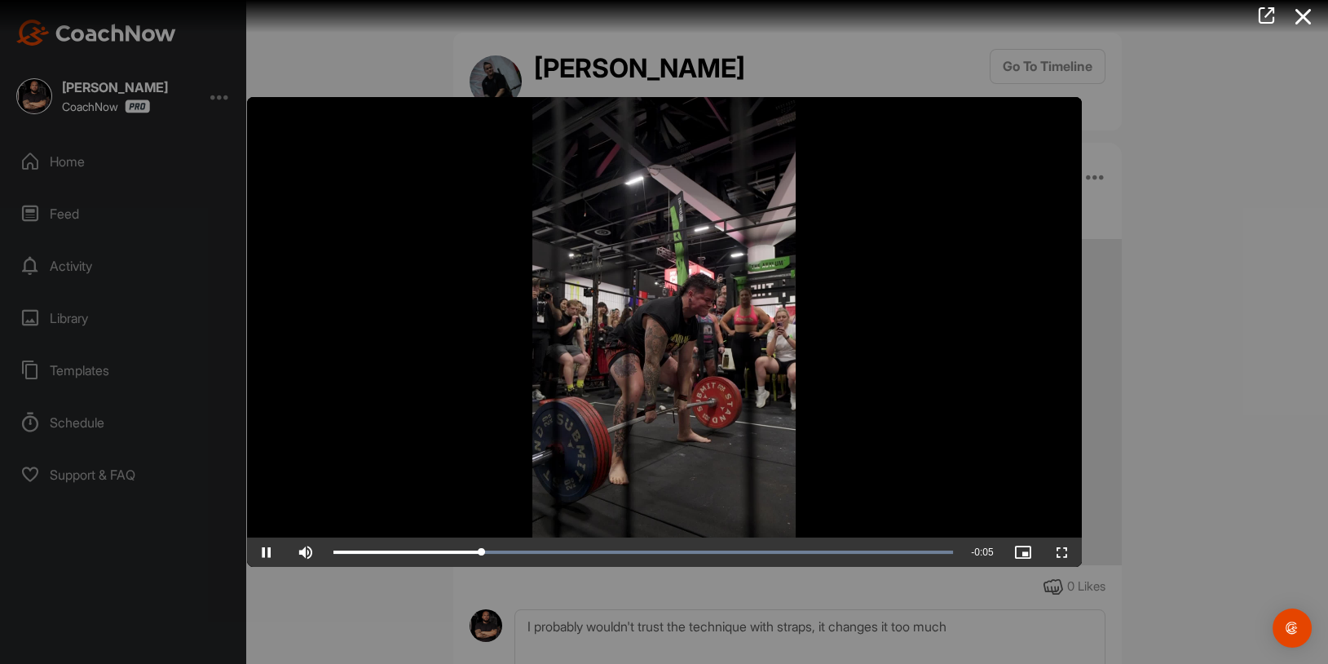
click at [1155, 130] on div at bounding box center [664, 332] width 1328 height 664
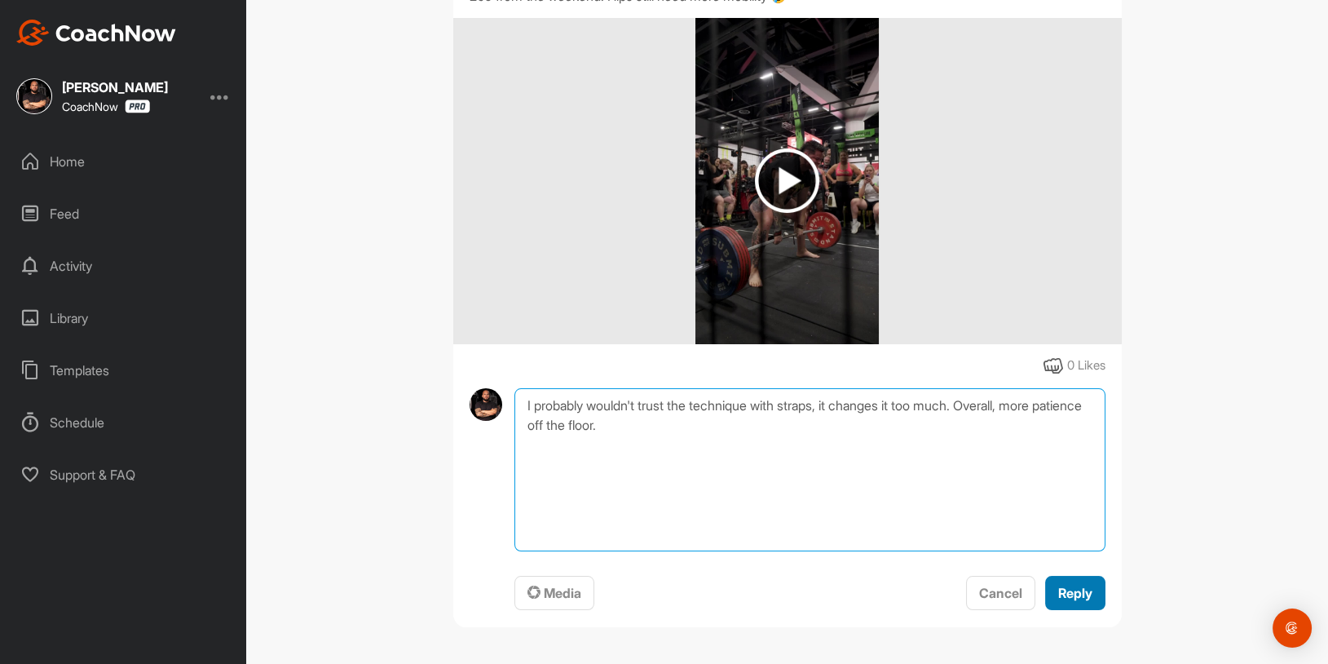
type textarea "I probably wouldn't trust the technique with straps, it changes it too much. Ov…"
click at [1077, 583] on div "Reply" at bounding box center [1075, 593] width 34 height 20
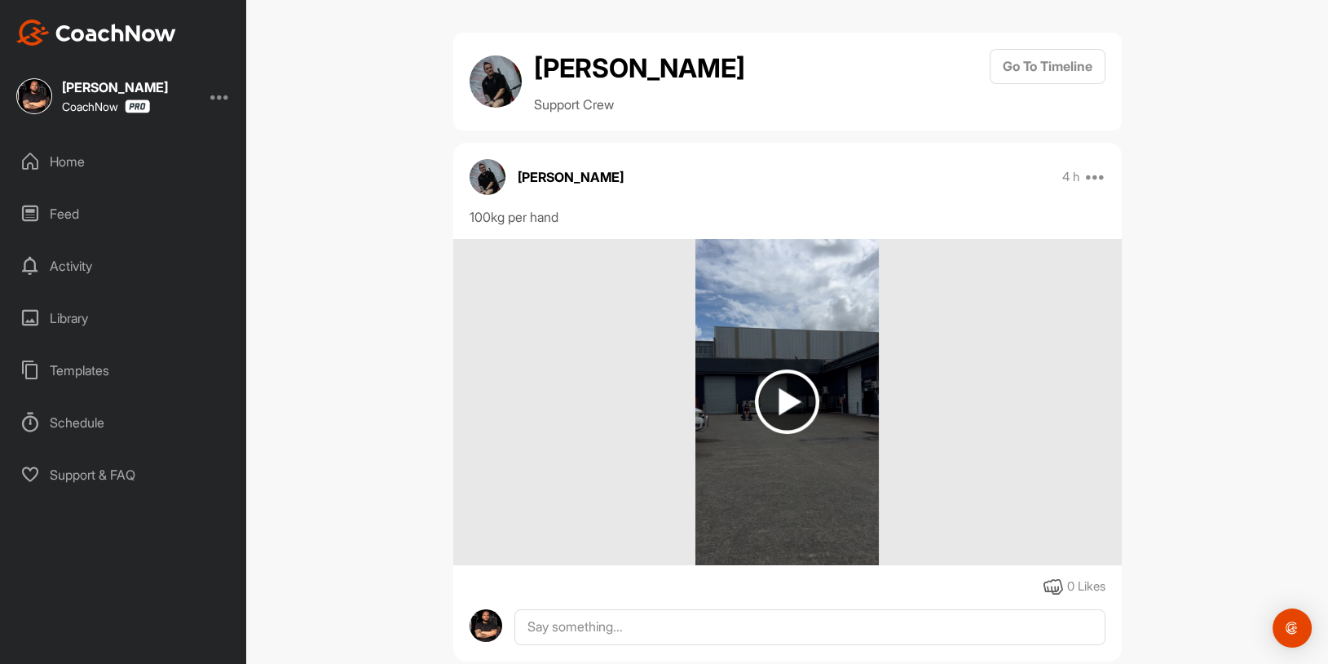
click at [796, 376] on img at bounding box center [787, 401] width 64 height 64
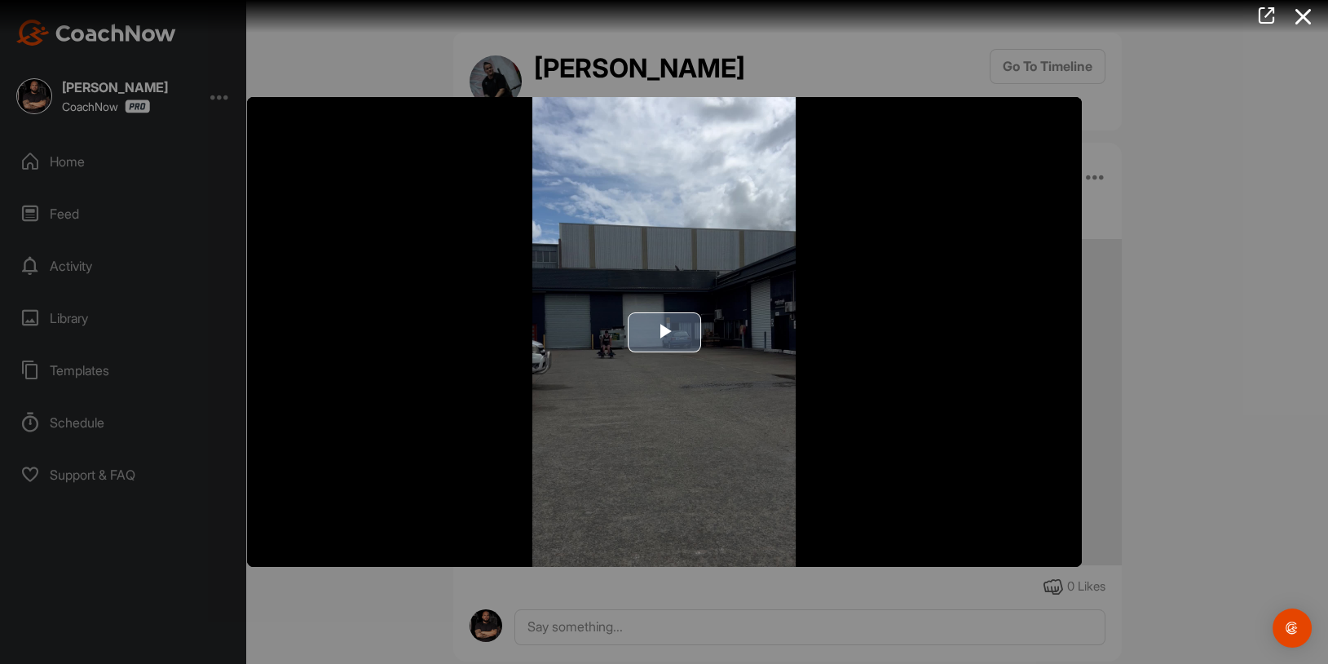
click at [668, 351] on img "Video Player" at bounding box center [664, 332] width 835 height 470
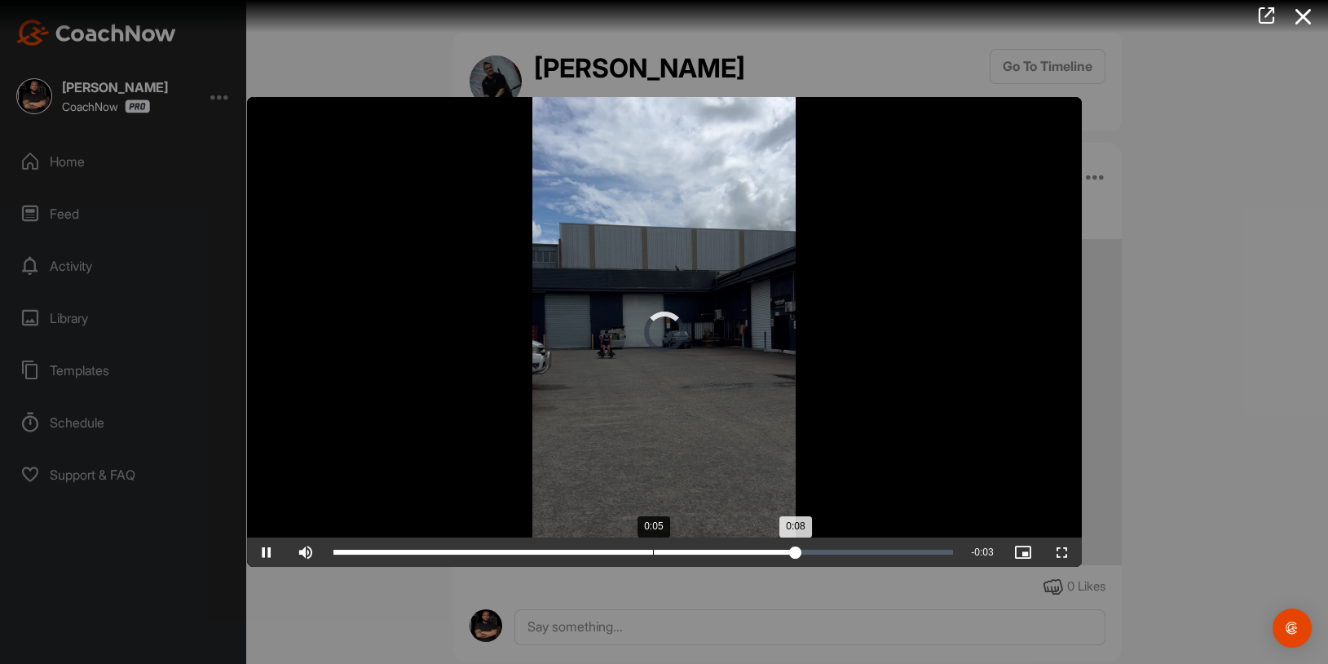
click at [652, 550] on div "Loaded : 71.06% 0:05 0:08" at bounding box center [643, 551] width 620 height 5
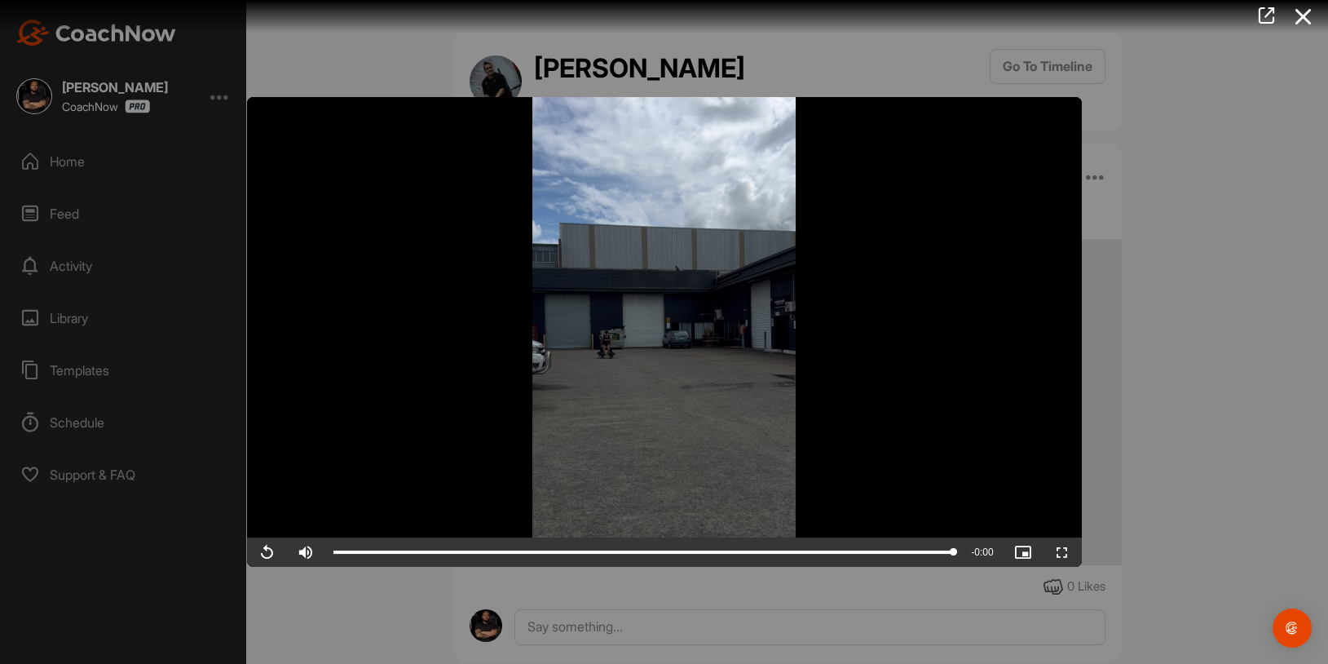
click at [1200, 277] on div at bounding box center [664, 332] width 1328 height 664
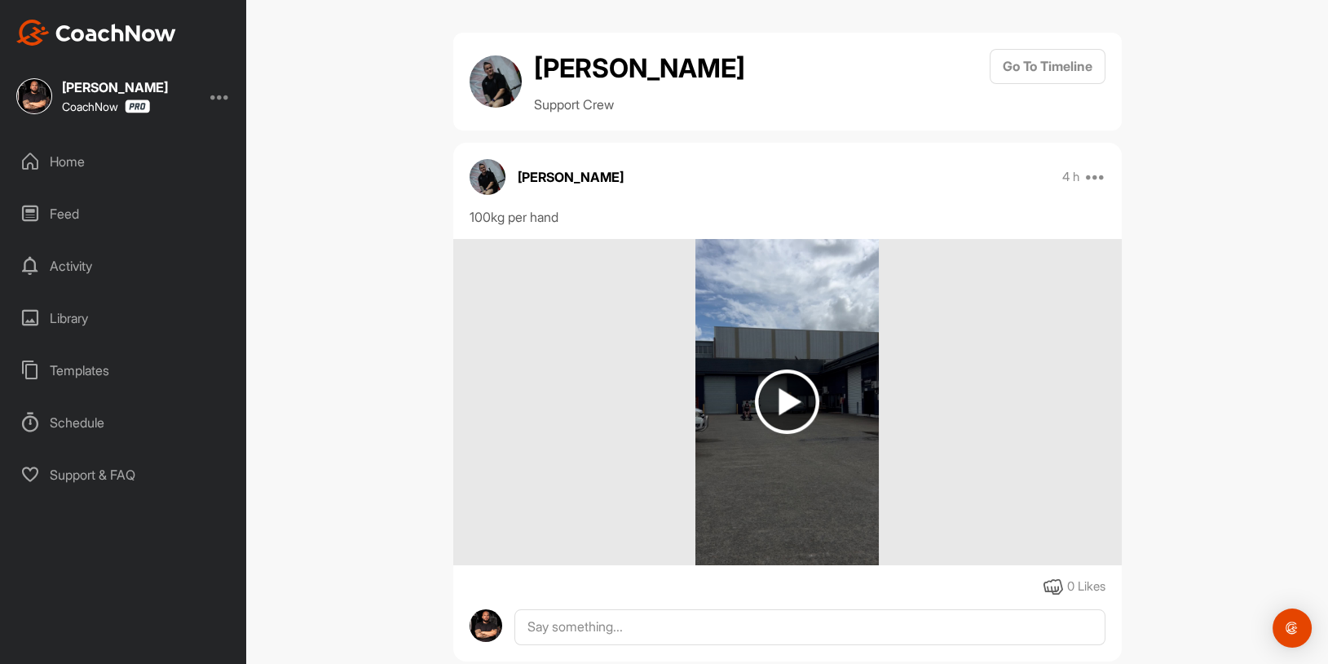
click at [793, 396] on img at bounding box center [787, 401] width 64 height 64
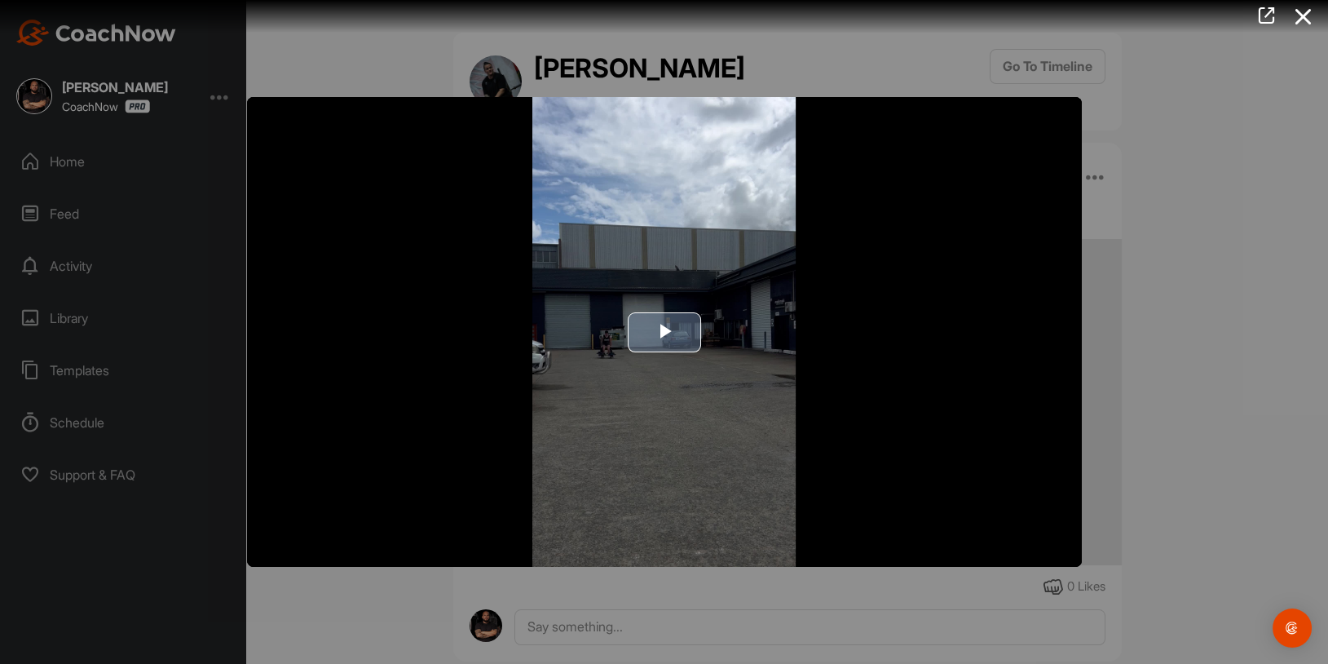
click at [677, 362] on img "Video Player" at bounding box center [664, 332] width 835 height 470
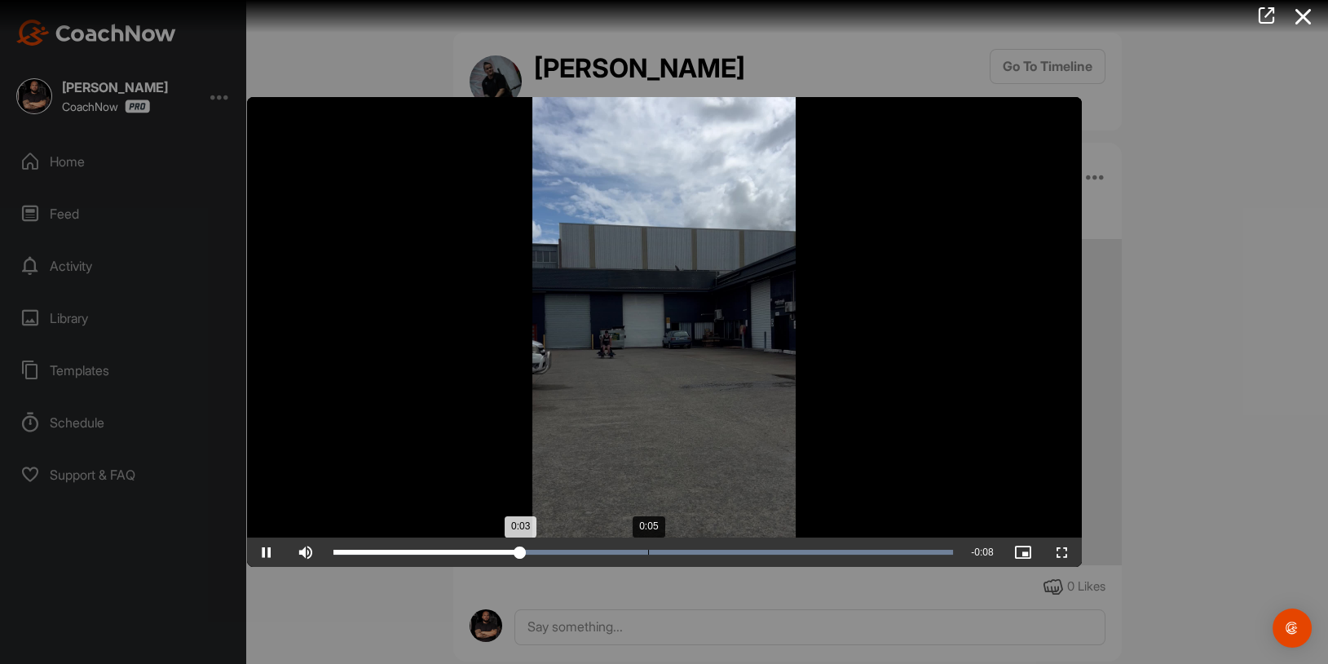
click at [649, 553] on div "Loaded : 100.00% 0:05 0:03" at bounding box center [643, 551] width 620 height 5
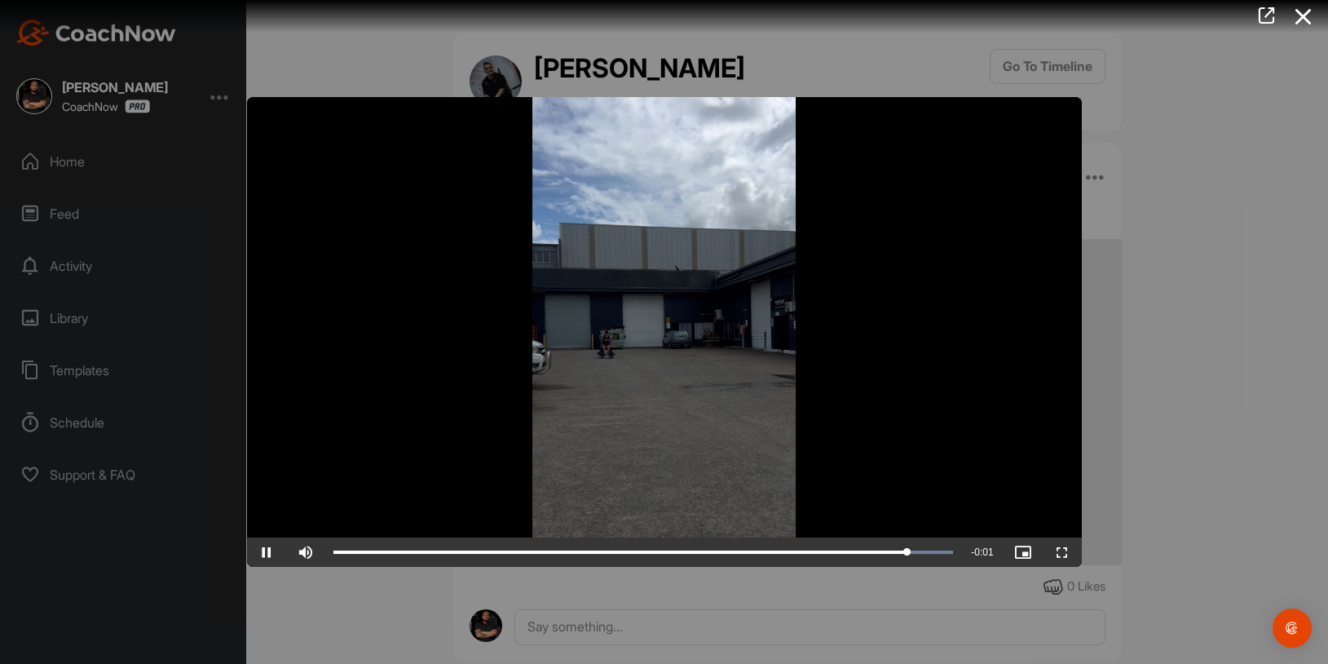
click at [726, 448] on video "Video Player" at bounding box center [664, 332] width 835 height 470
click at [1200, 215] on div at bounding box center [664, 332] width 1328 height 664
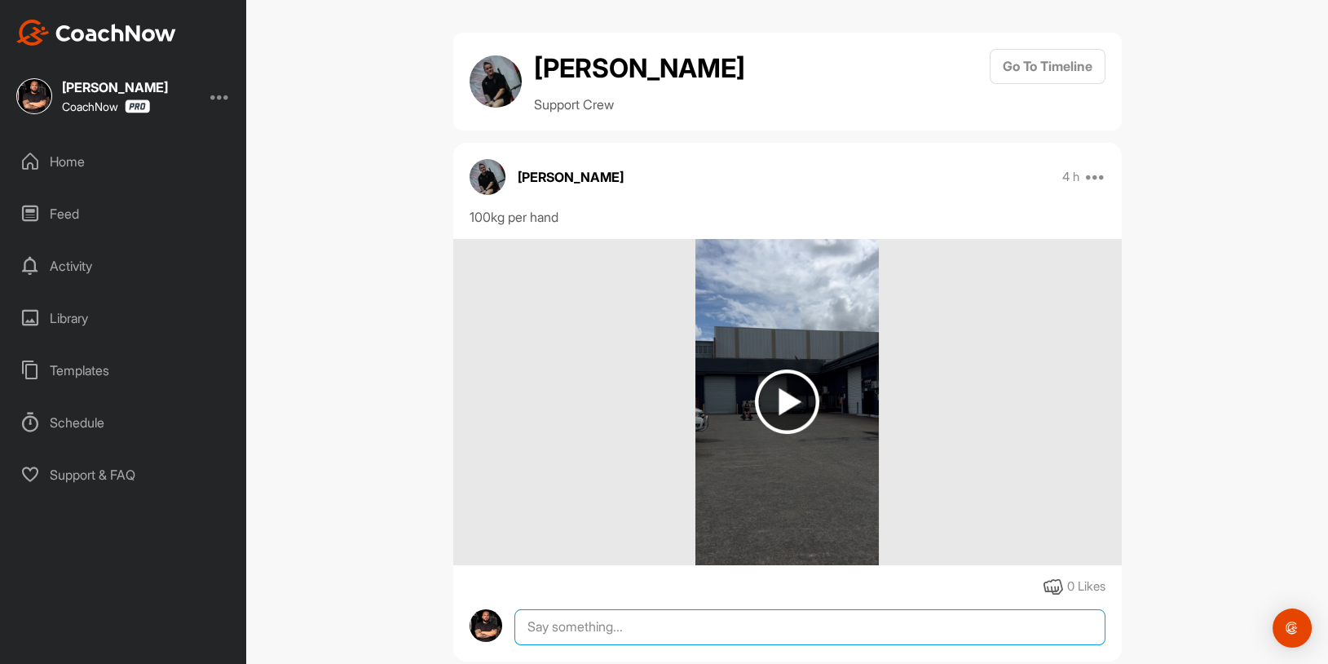
click at [606, 620] on textarea at bounding box center [809, 627] width 590 height 36
paste textarea ", toe, heel"
drag, startPoint x: 866, startPoint y: 628, endPoint x: 1084, endPoint y: 611, distance: 218.4
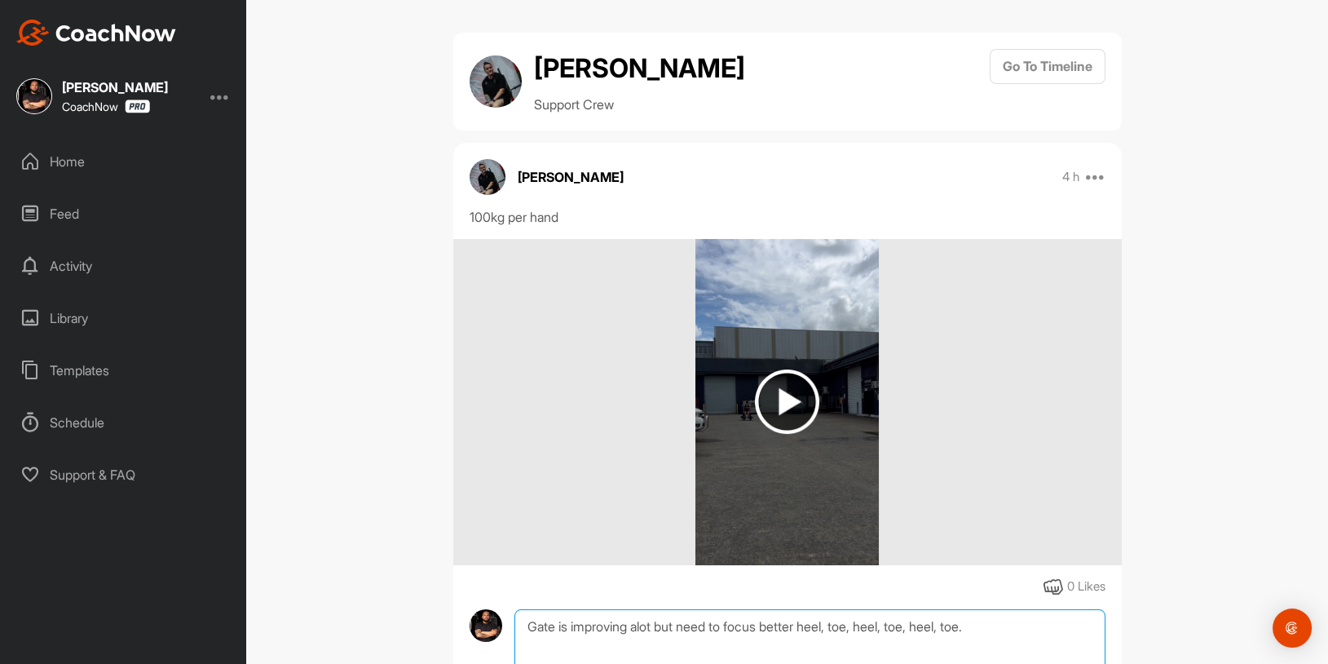
drag, startPoint x: 1055, startPoint y: 635, endPoint x: 864, endPoint y: 633, distance: 190.8
paste textarea "absorb, push,"
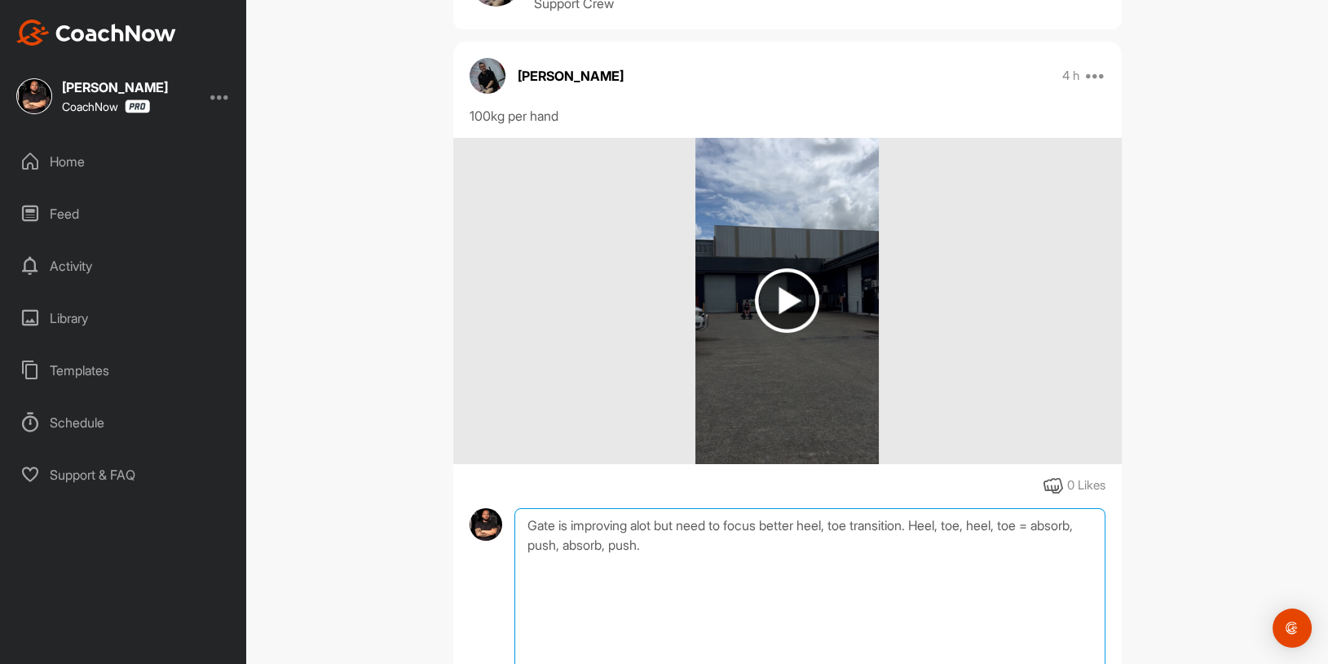
scroll to position [221, 0]
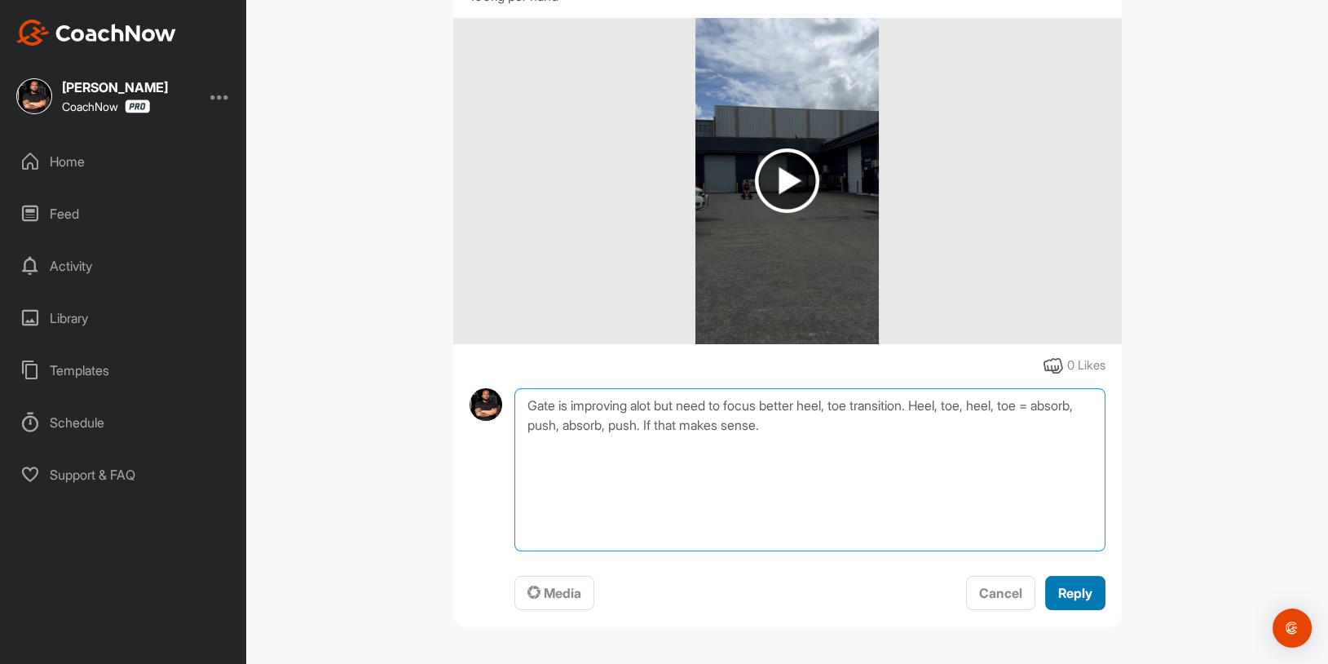
type textarea "Gate is improving alot but need to focus better heel, toe transition. Heel, toe…"
click at [1060, 593] on span "Reply" at bounding box center [1075, 592] width 34 height 16
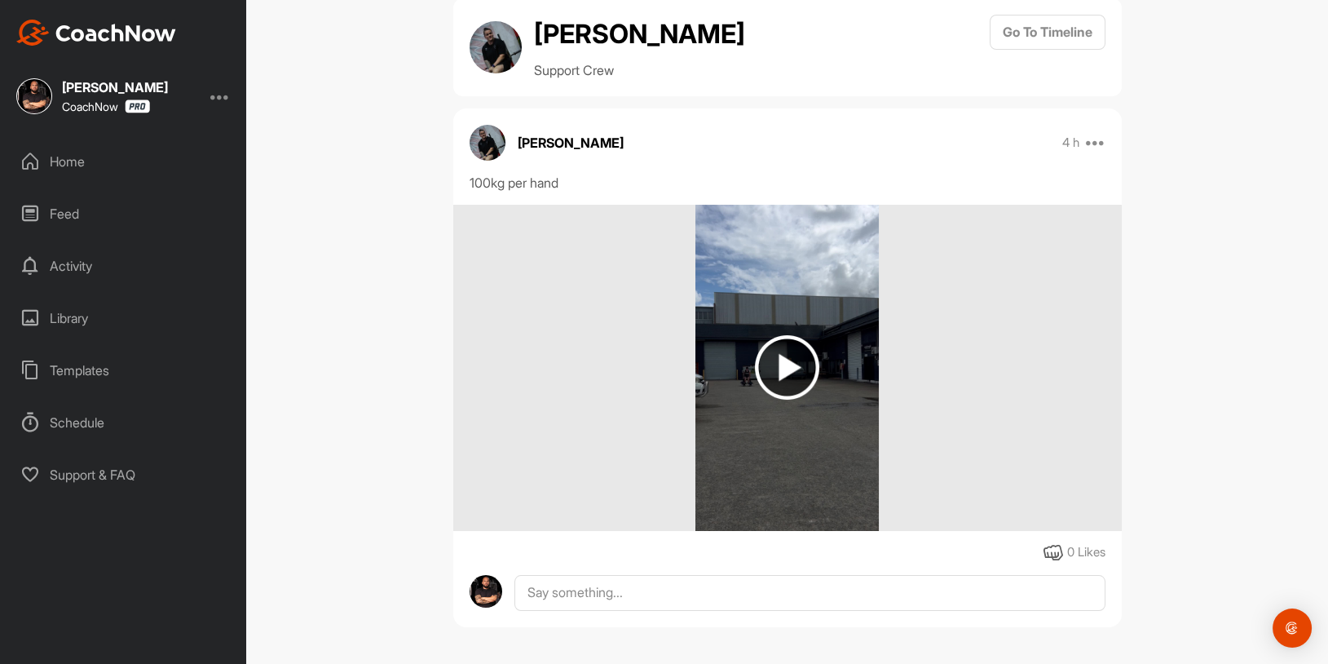
scroll to position [175, 0]
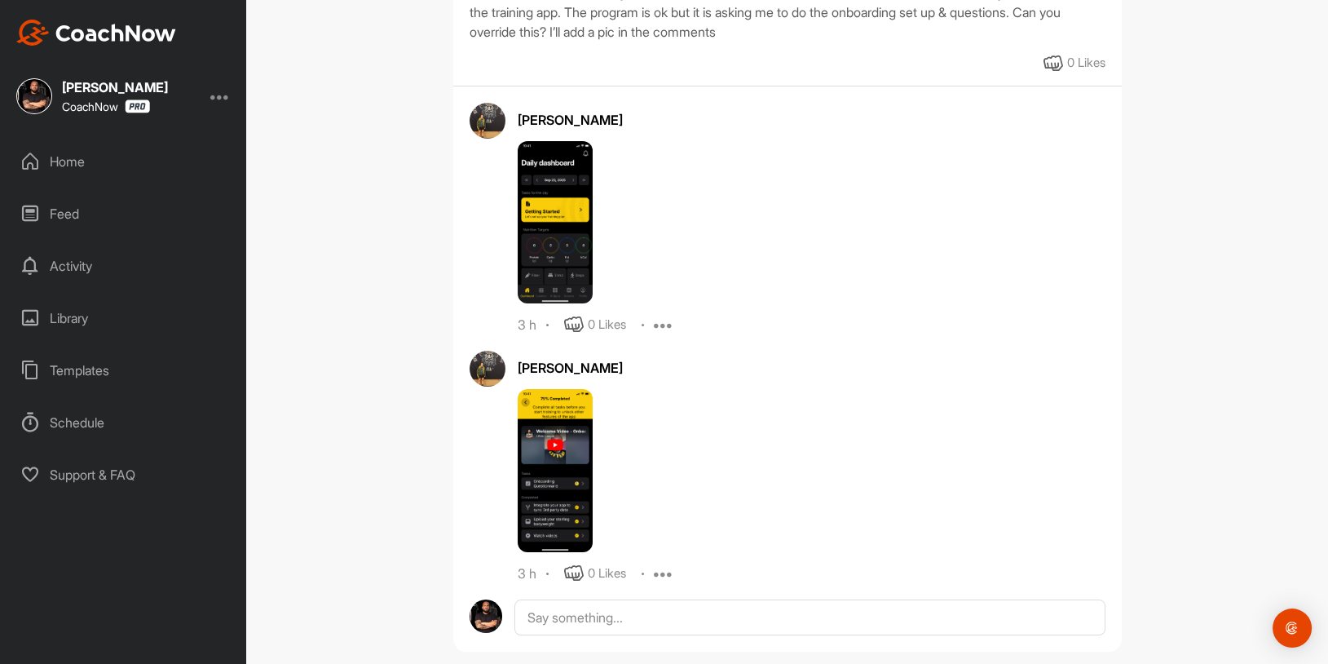
scroll to position [249, 0]
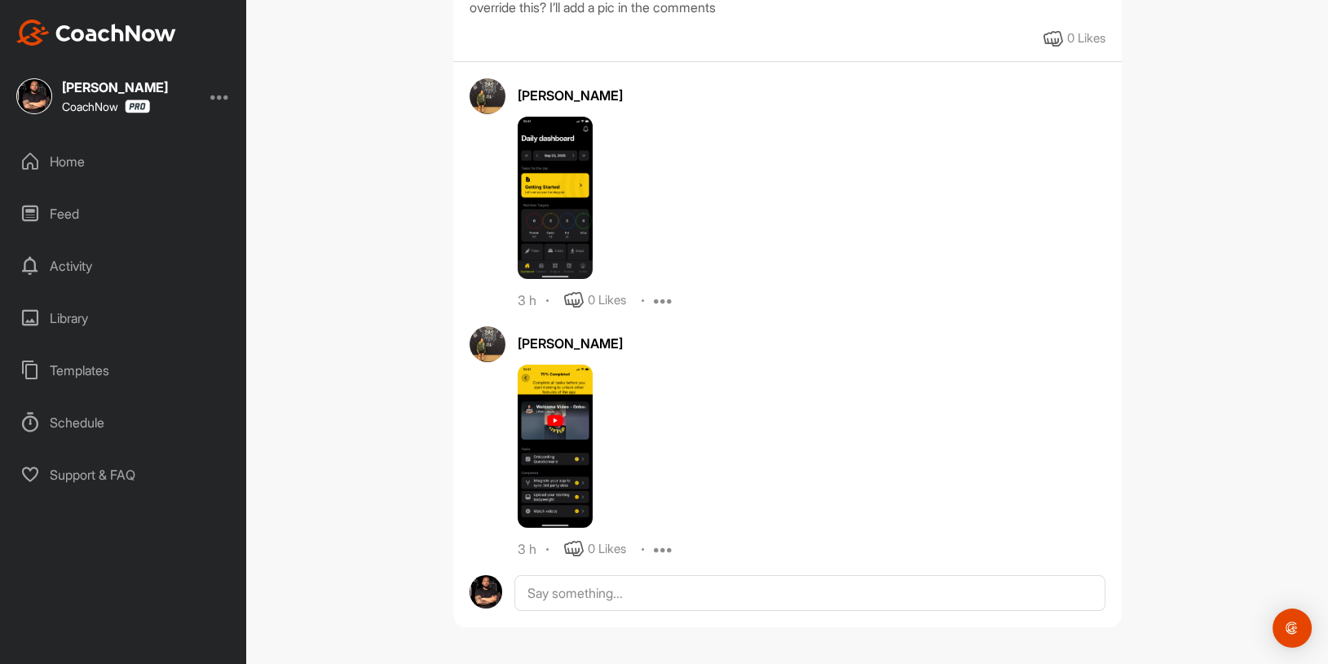
click at [571, 614] on div "[PERSON_NAME] 3 h Move to ... Report Delete 1st full session. Back. Felt good s…" at bounding box center [787, 261] width 668 height 734
click at [583, 594] on textarea at bounding box center [809, 593] width 590 height 36
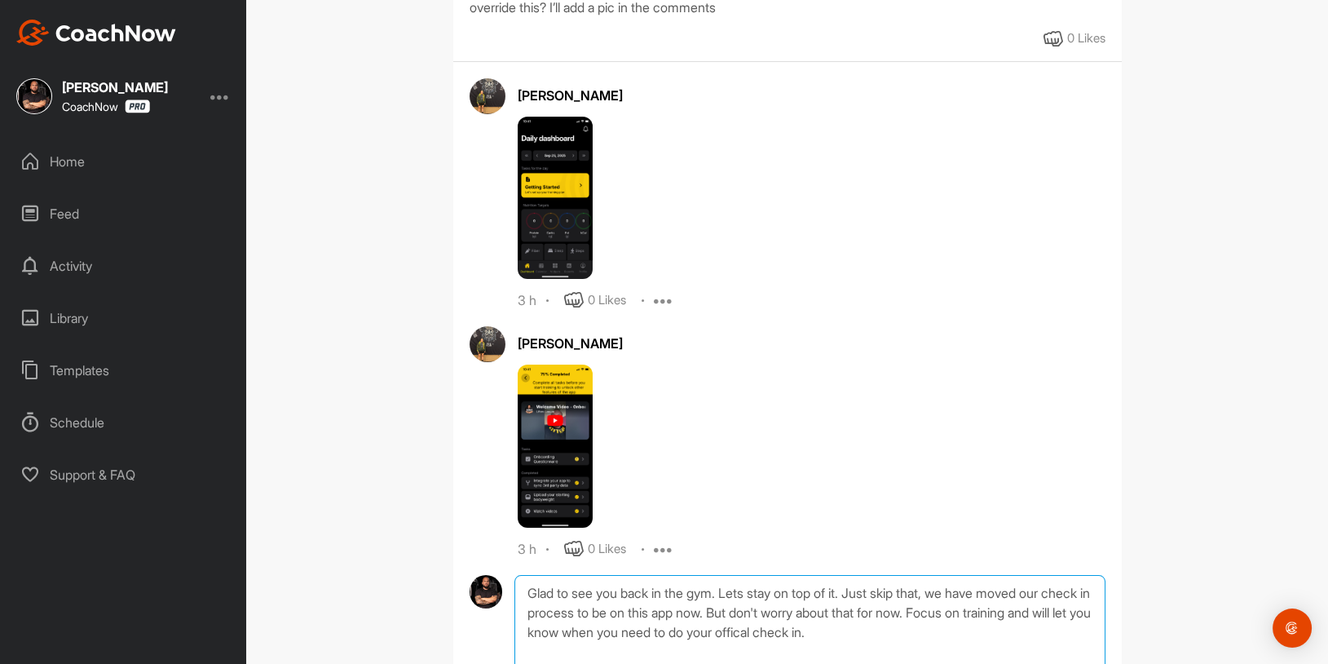
click at [946, 591] on textarea "Glad to see you back in the gym. Lets stay on top of it. Just skip that, we hav…" at bounding box center [809, 656] width 590 height 163
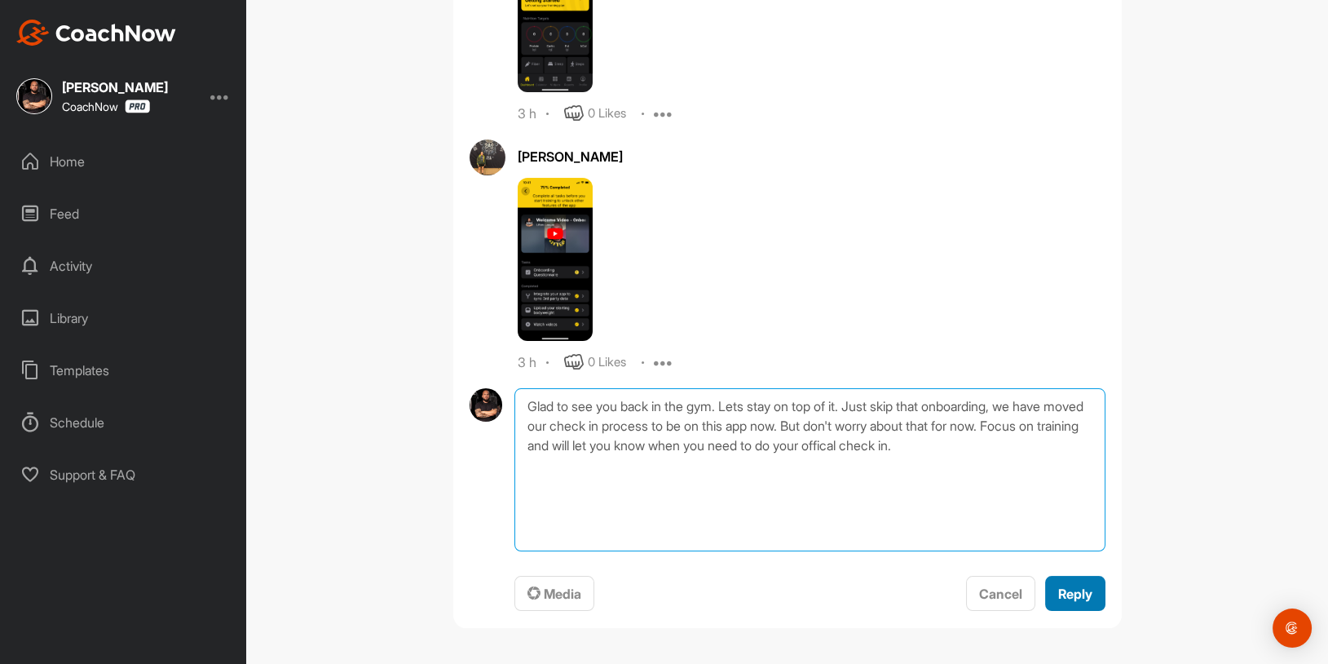
type textarea "Glad to see you back in the gym. Lets stay on top of it. Just skip that onboard…"
click at [1076, 589] on span "Reply" at bounding box center [1075, 593] width 34 height 16
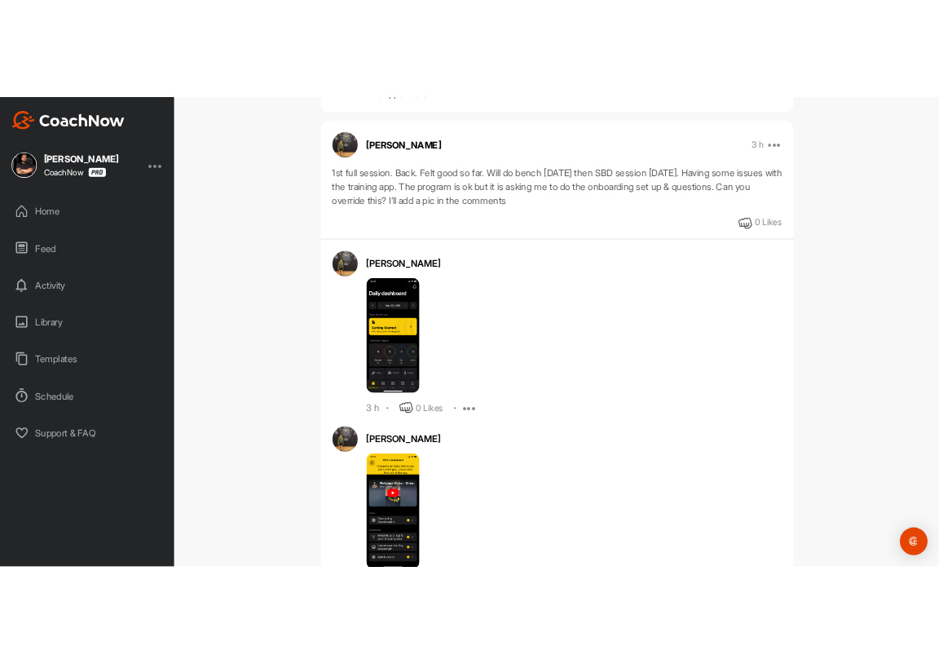
scroll to position [0, 0]
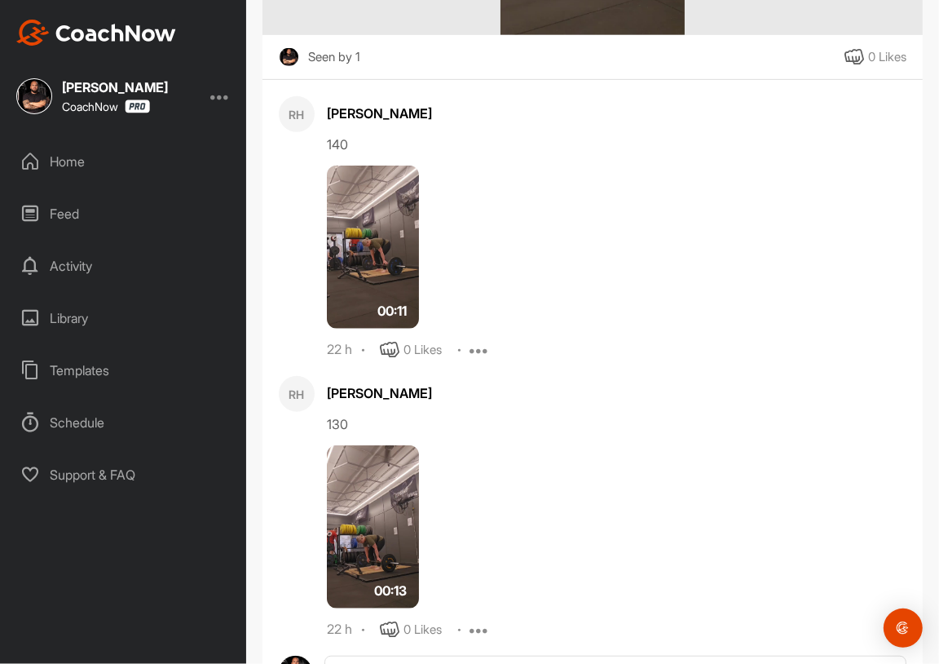
scroll to position [567, 0]
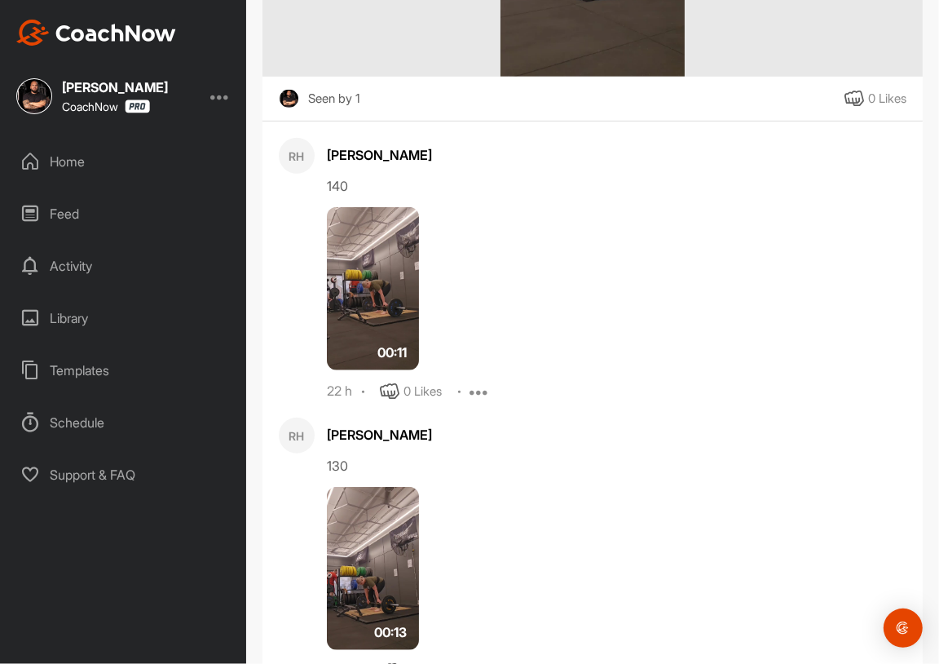
click at [373, 306] on img at bounding box center [373, 288] width 92 height 163
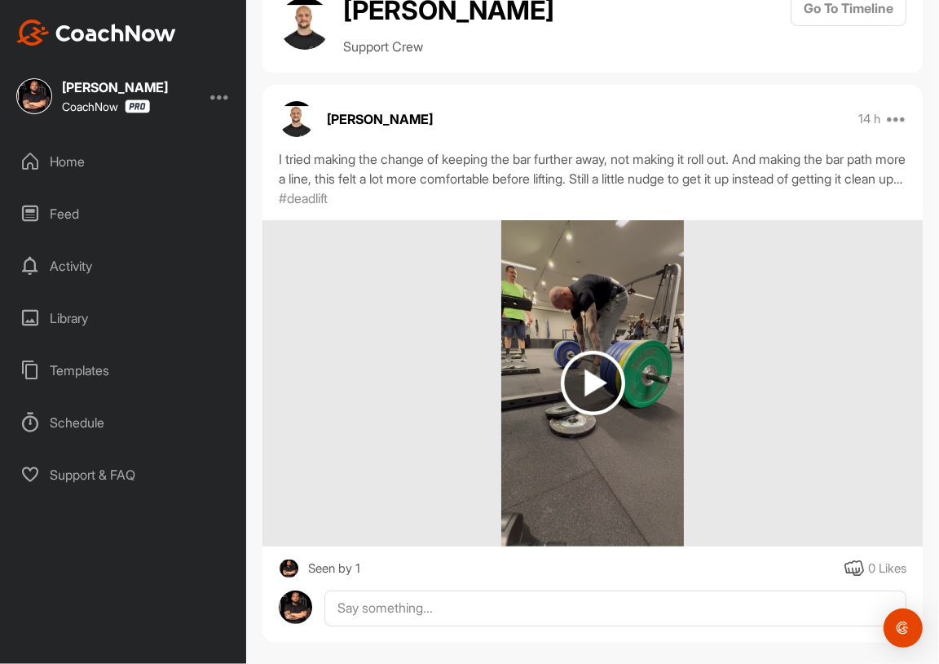
scroll to position [92, 0]
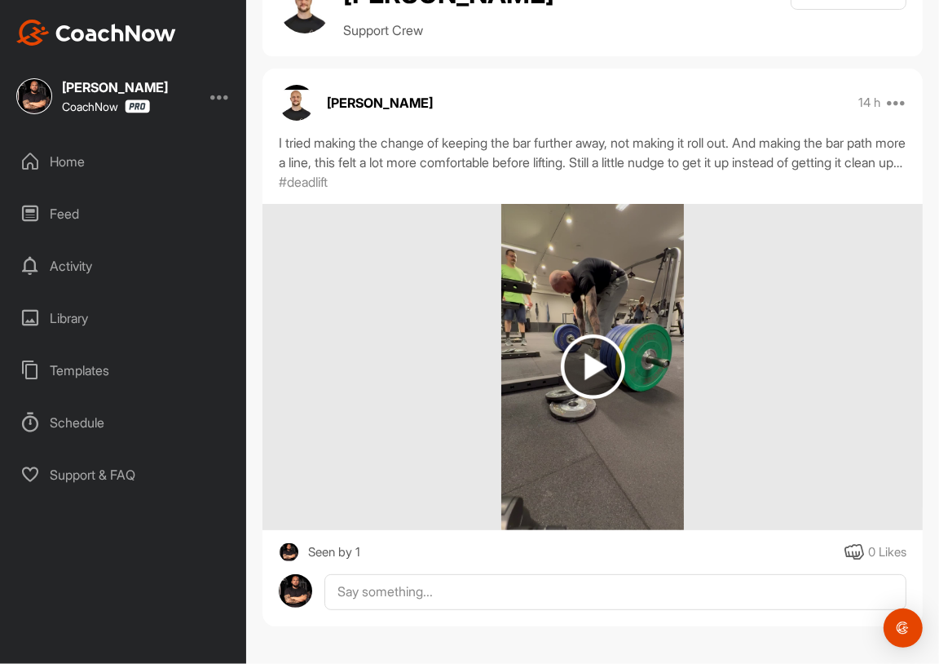
click at [620, 354] on img at bounding box center [593, 366] width 64 height 64
